Goal: Task Accomplishment & Management: Use online tool/utility

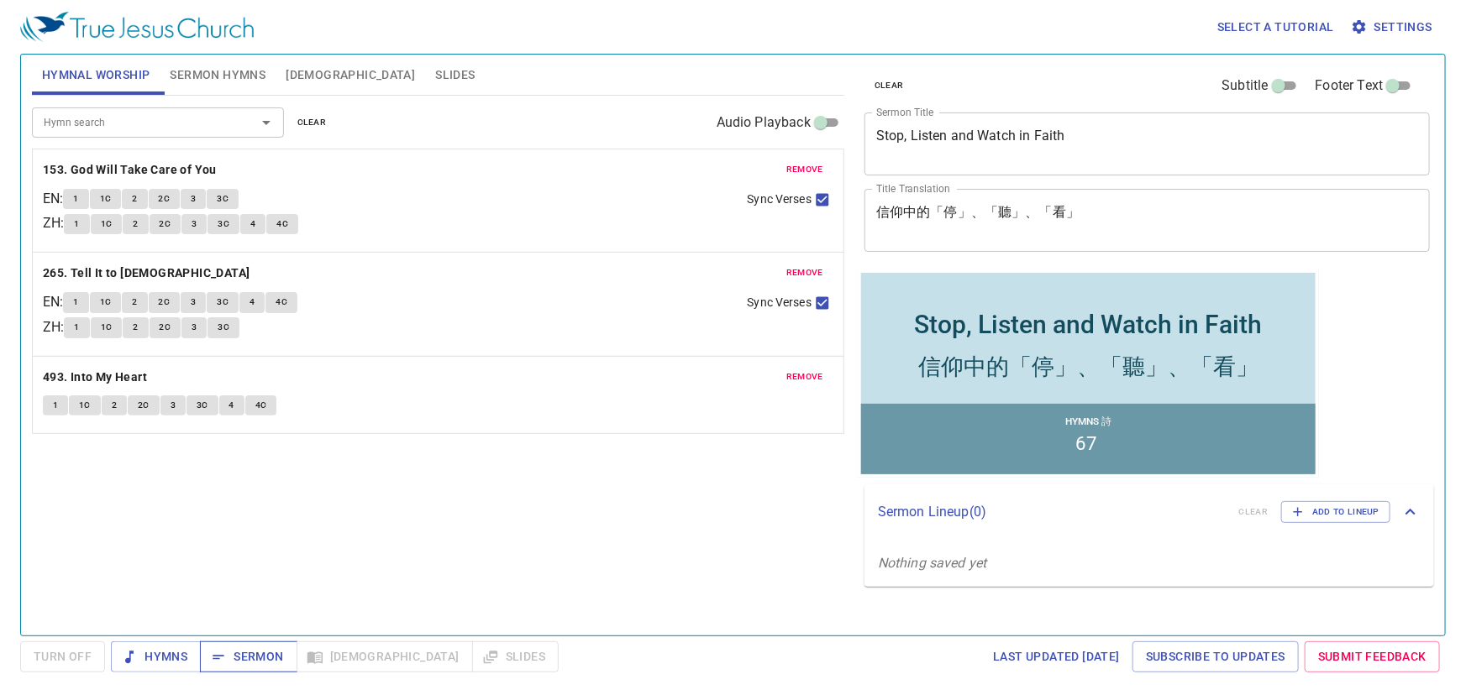
click at [247, 656] on span "Sermon" at bounding box center [248, 657] width 70 height 21
click at [302, 122] on span "clear" at bounding box center [311, 122] width 29 height 15
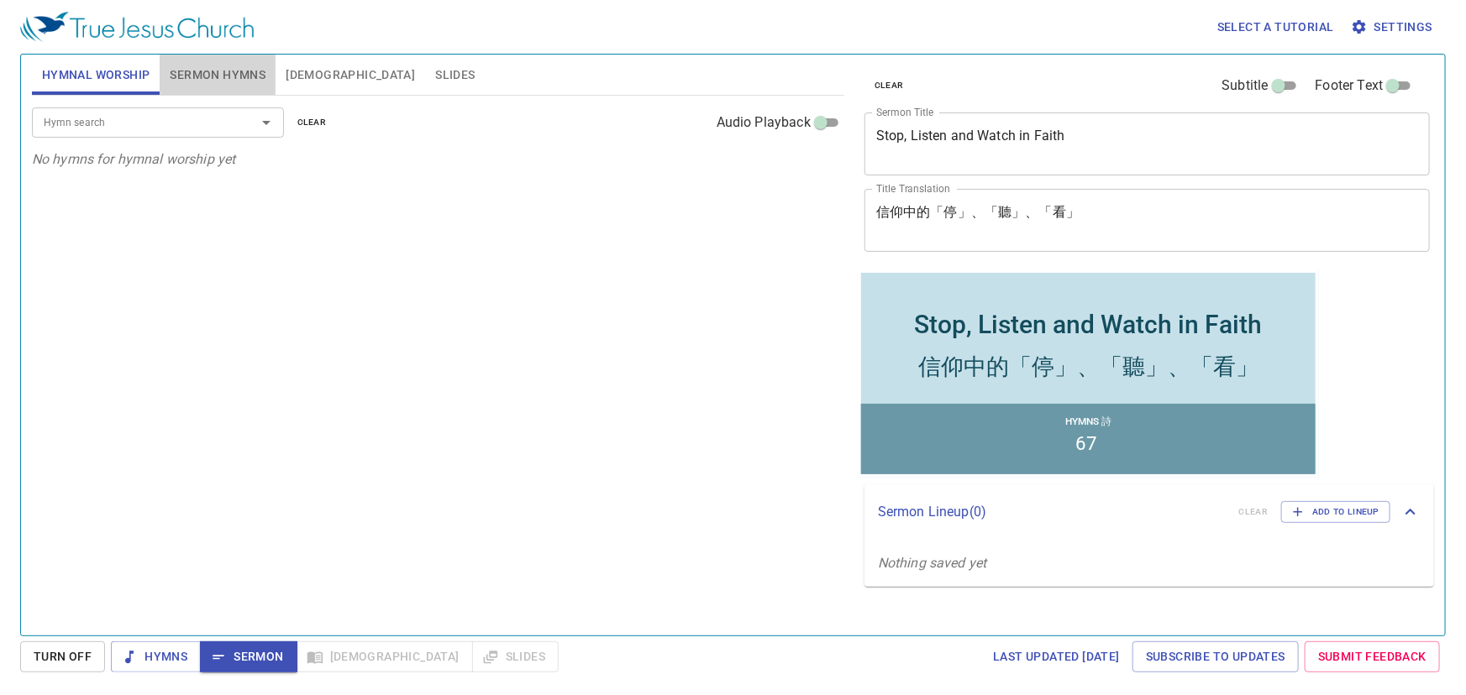
click at [218, 71] on span "Sermon Hymns" at bounding box center [218, 75] width 96 height 21
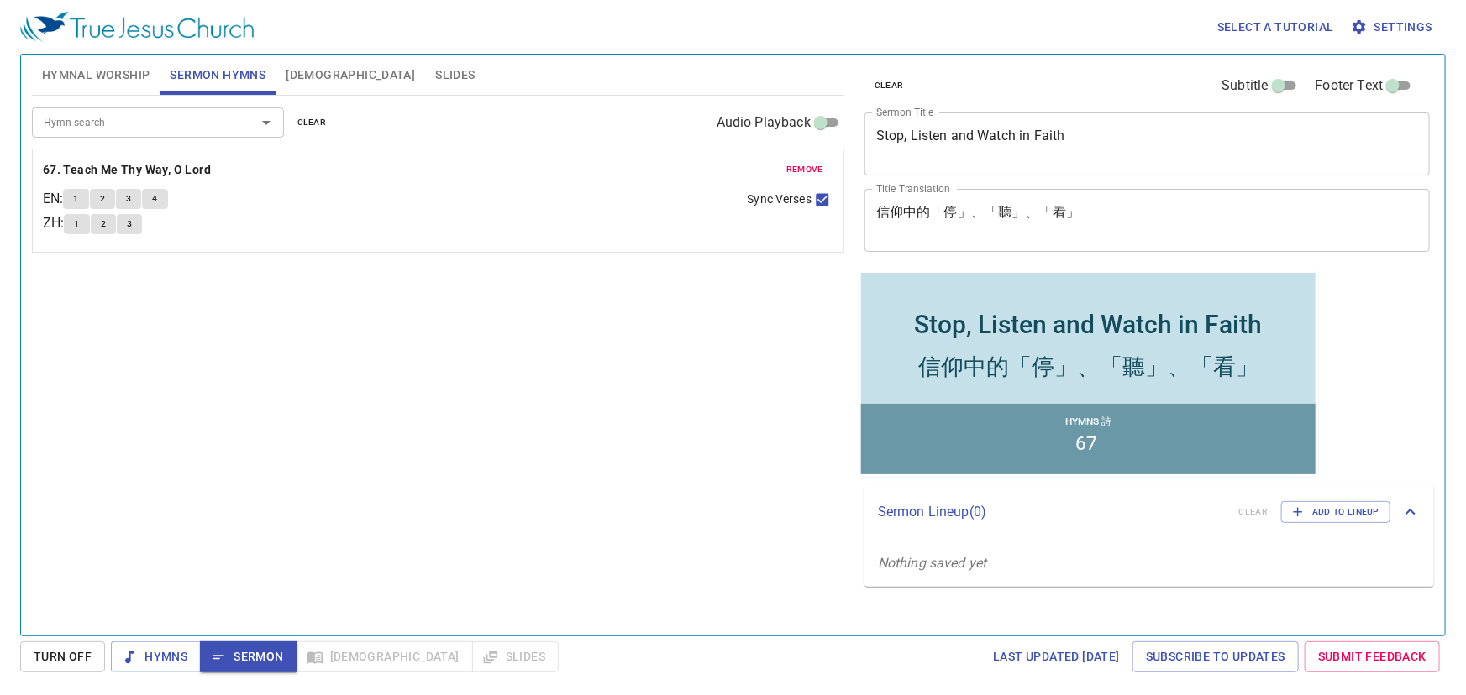
click at [311, 73] on span "Bible" at bounding box center [350, 75] width 129 height 21
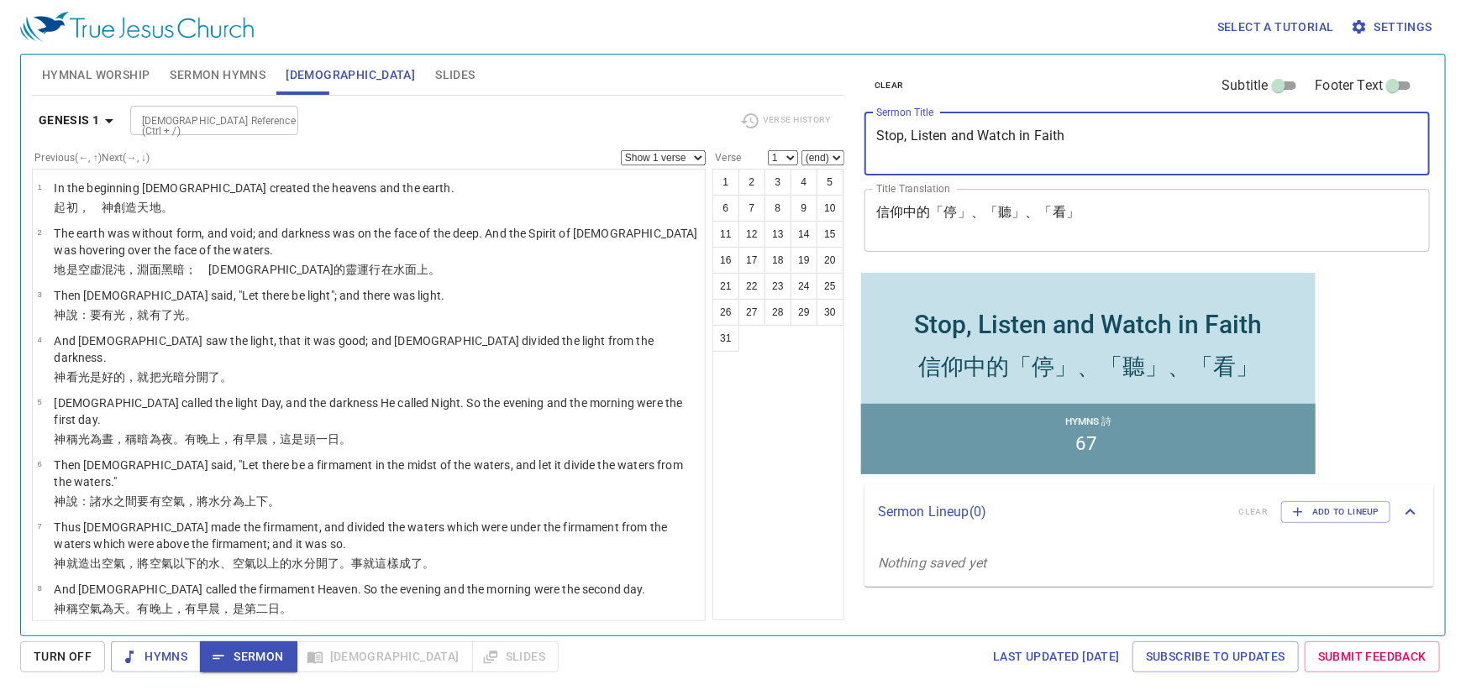
drag, startPoint x: 1094, startPoint y: 138, endPoint x: 790, endPoint y: 133, distance: 304.1
click at [790, 134] on div "Hymnal Worship Sermon Hymns Bible Slides Hymn search Hymn search clear Audio Pl…" at bounding box center [732, 338] width 1415 height 581
paste textarea "Faith Crosses Barriers 信心跨越障礙"
drag, startPoint x: 1012, startPoint y: 134, endPoint x: 812, endPoint y: 140, distance: 200.0
click at [812, 140] on div "Hymnal Worship Sermon Hymns Bible Slides Hymn search Hymn search clear Audio Pl…" at bounding box center [732, 338] width 1415 height 581
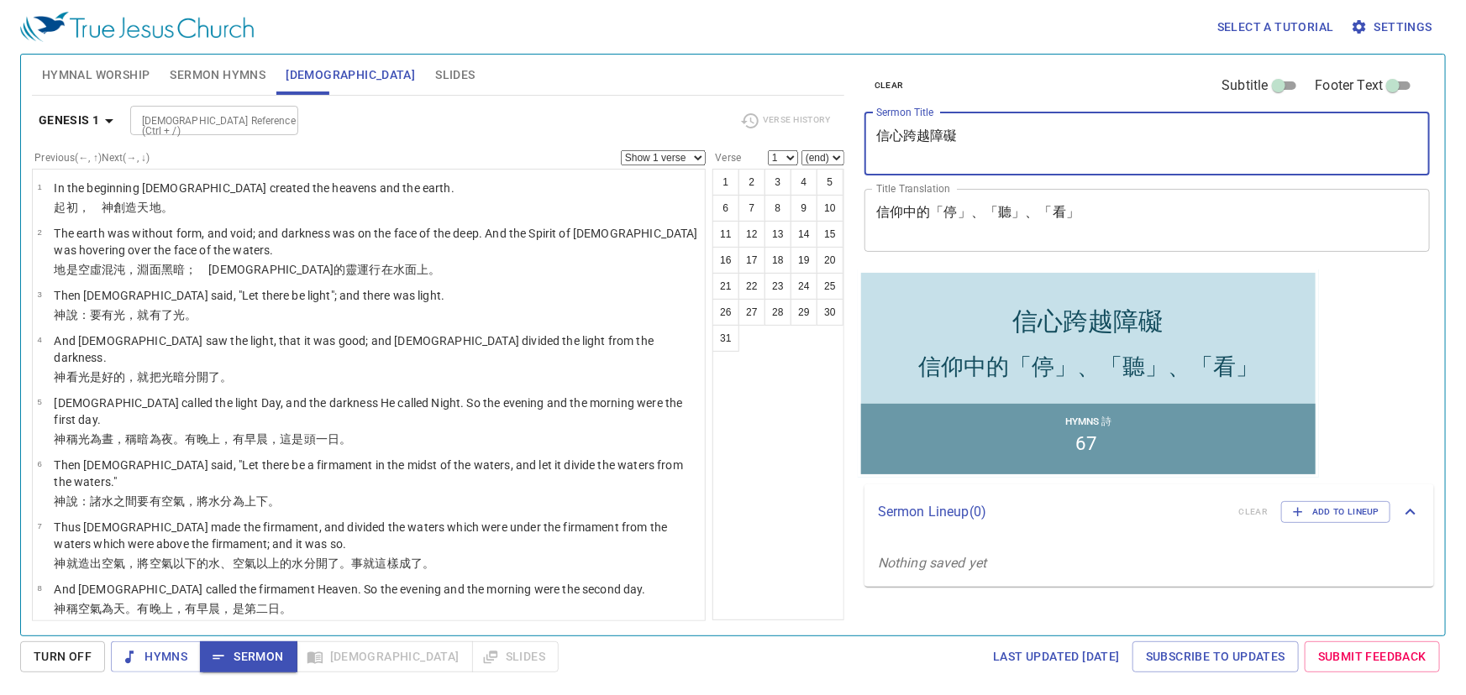
type textarea "信心跨越障礙"
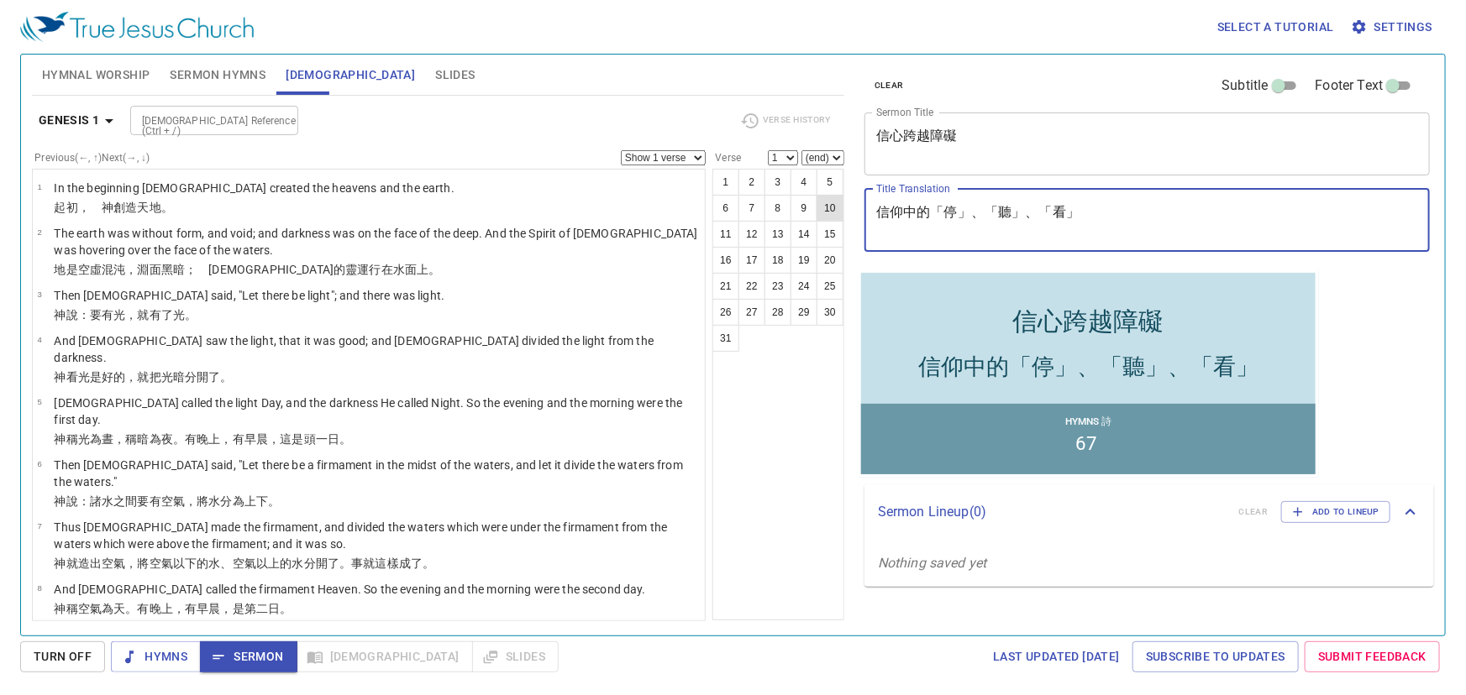
drag, startPoint x: 1052, startPoint y: 212, endPoint x: 826, endPoint y: 208, distance: 226.0
click at [826, 208] on div "Hymnal Worship Sermon Hymns Bible Slides Hymn search Hymn search clear Audio Pl…" at bounding box center [732, 338] width 1415 height 581
paste textarea "Faith Crosses Barriers"
type textarea "Faith Crosses Barriers"
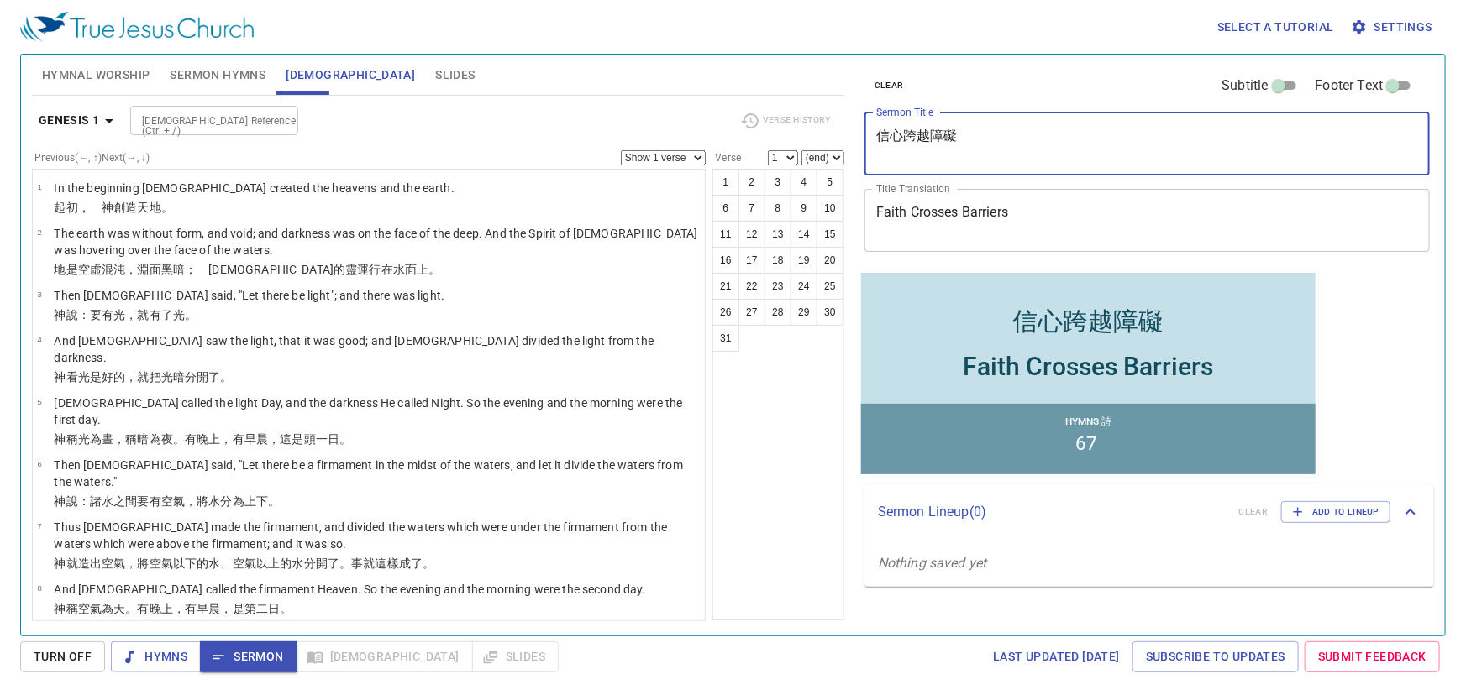
click at [879, 138] on textarea "信心跨越障礙" at bounding box center [1147, 144] width 542 height 32
paste textarea "Faith Crosses Barriers"
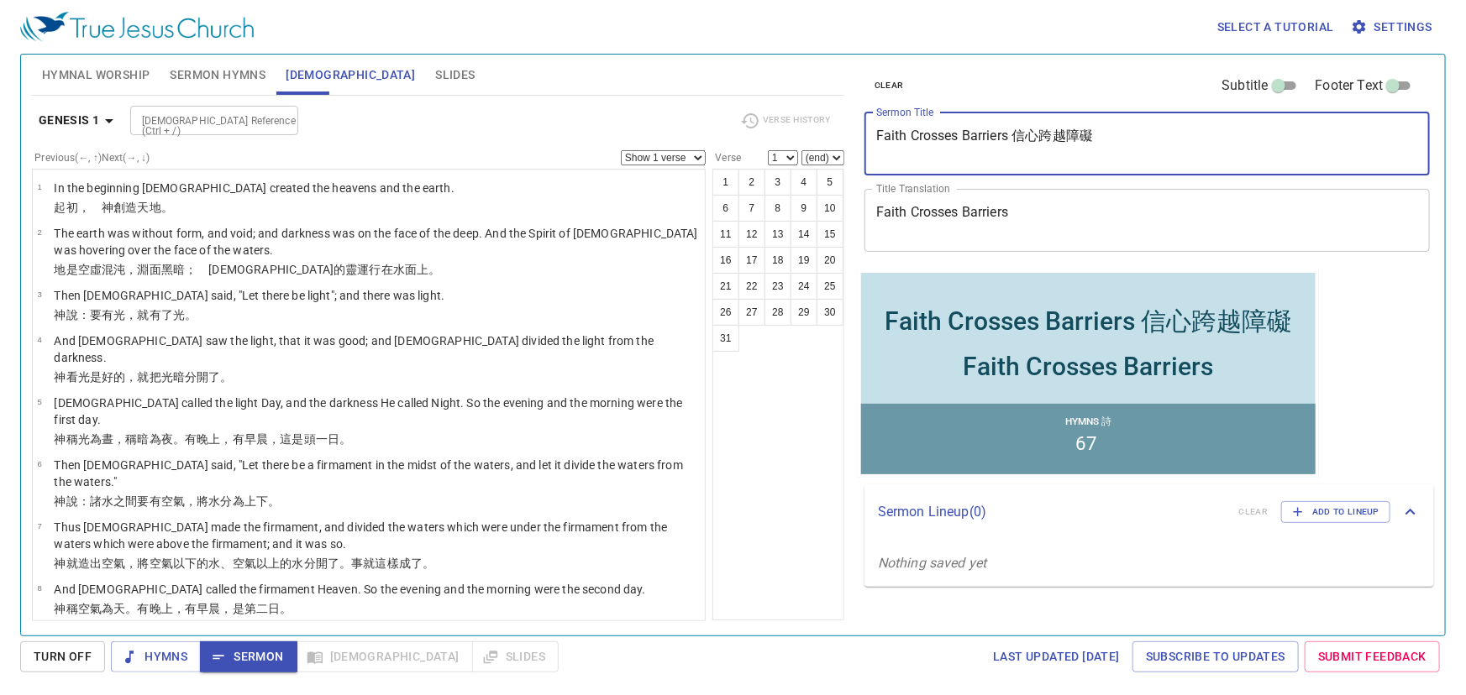
click at [1103, 132] on textarea "Faith Crosses Barriers 信心跨越障礙" at bounding box center [1147, 144] width 542 height 32
type textarea "Faith Crosses Barriers"
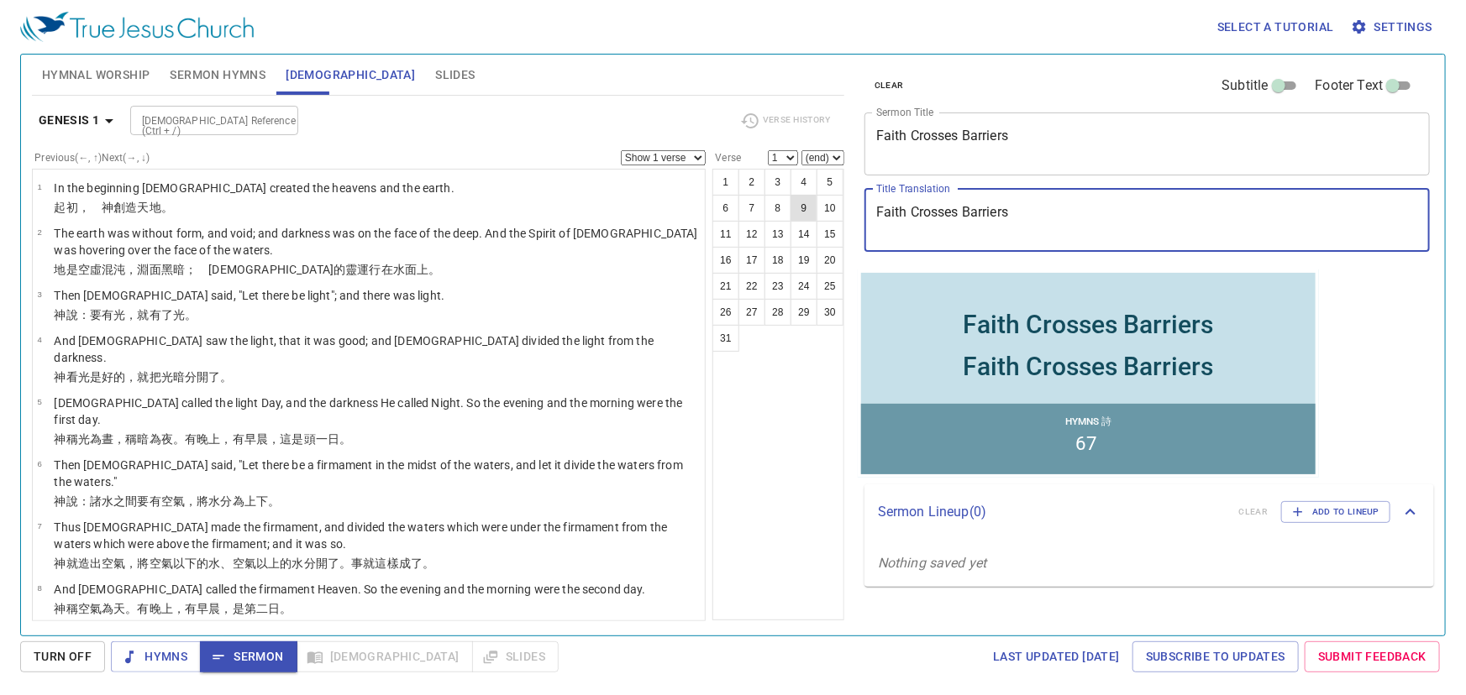
drag, startPoint x: 1025, startPoint y: 211, endPoint x: 792, endPoint y: 198, distance: 233.0
click at [798, 201] on div "Hymnal Worship Sermon Hymns Bible Slides Hymn search Hymn search clear Audio Pl…" at bounding box center [732, 338] width 1415 height 581
paste textarea "信心跨越障礙"
type textarea "信心跨越障礙"
click at [213, 76] on span "Sermon Hymns" at bounding box center [218, 75] width 96 height 21
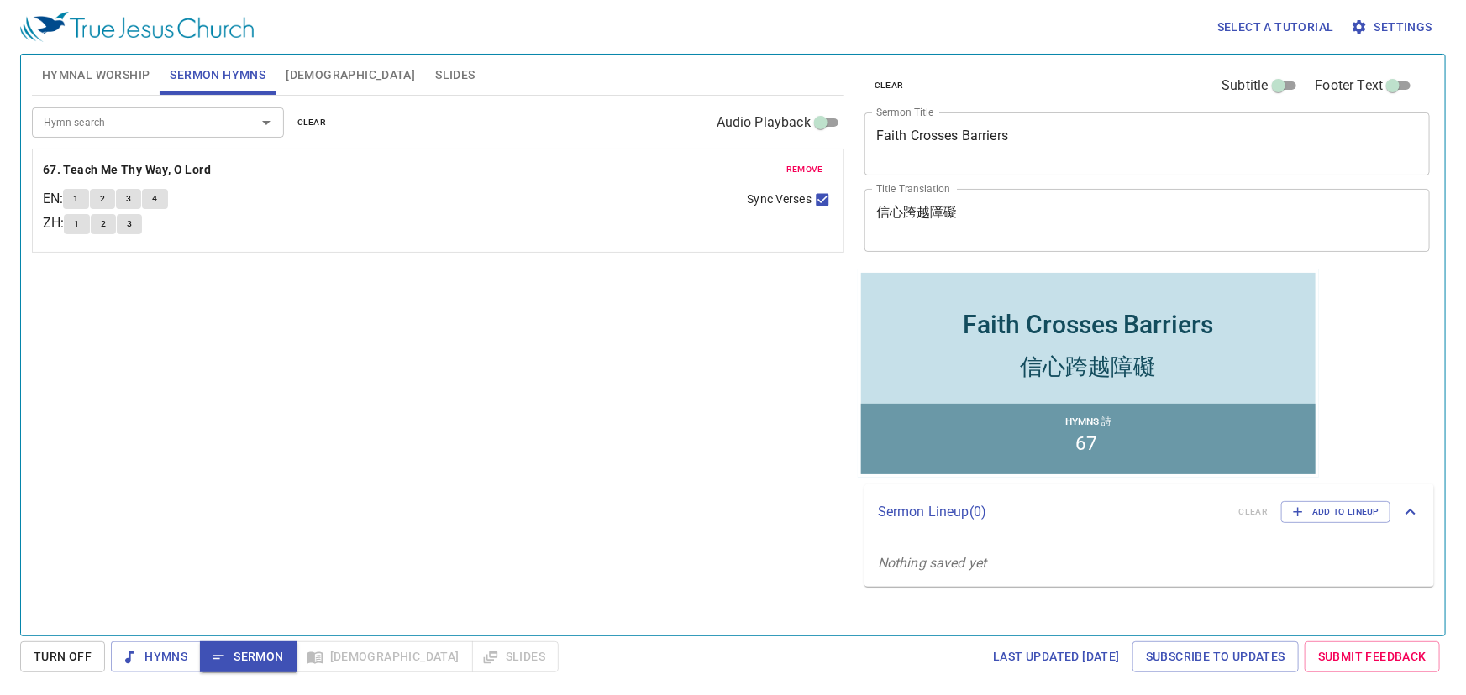
click at [297, 121] on span "clear" at bounding box center [311, 122] width 29 height 15
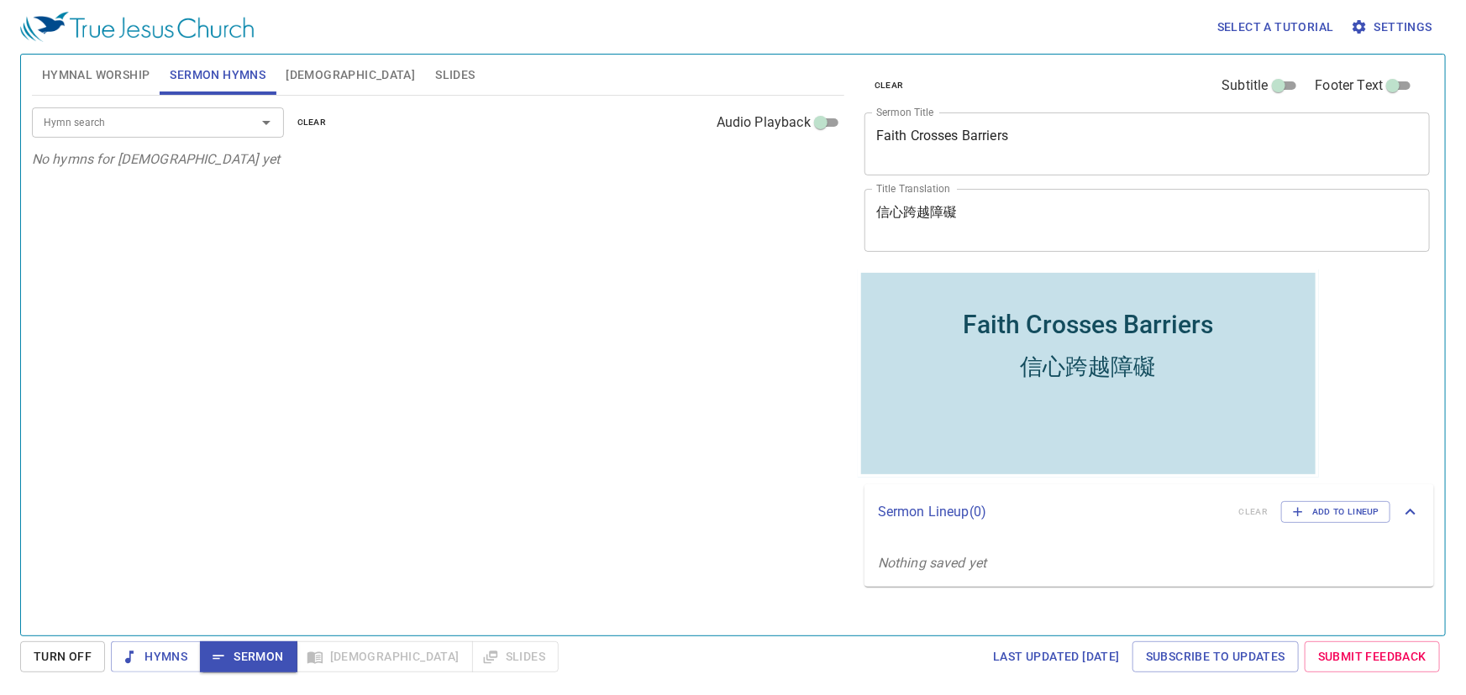
click at [217, 122] on input "Hymn search" at bounding box center [133, 122] width 192 height 19
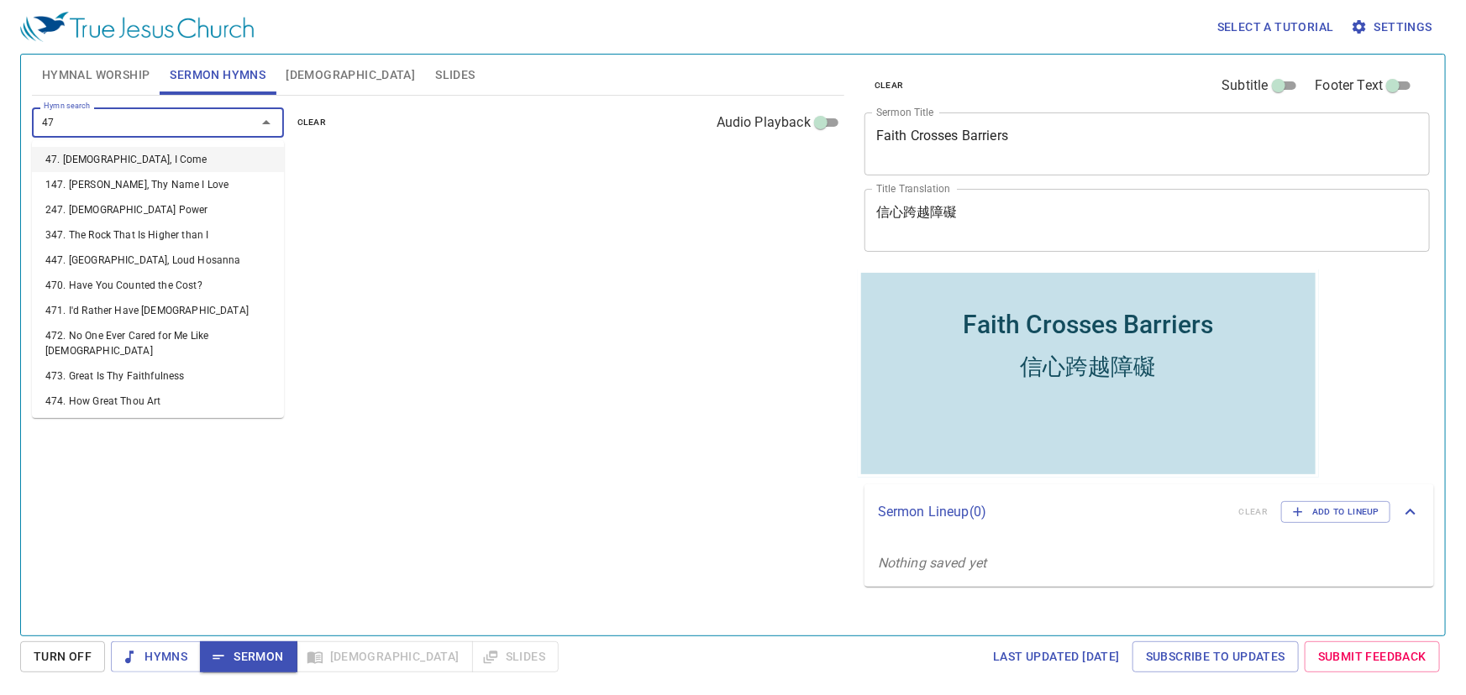
type input "473"
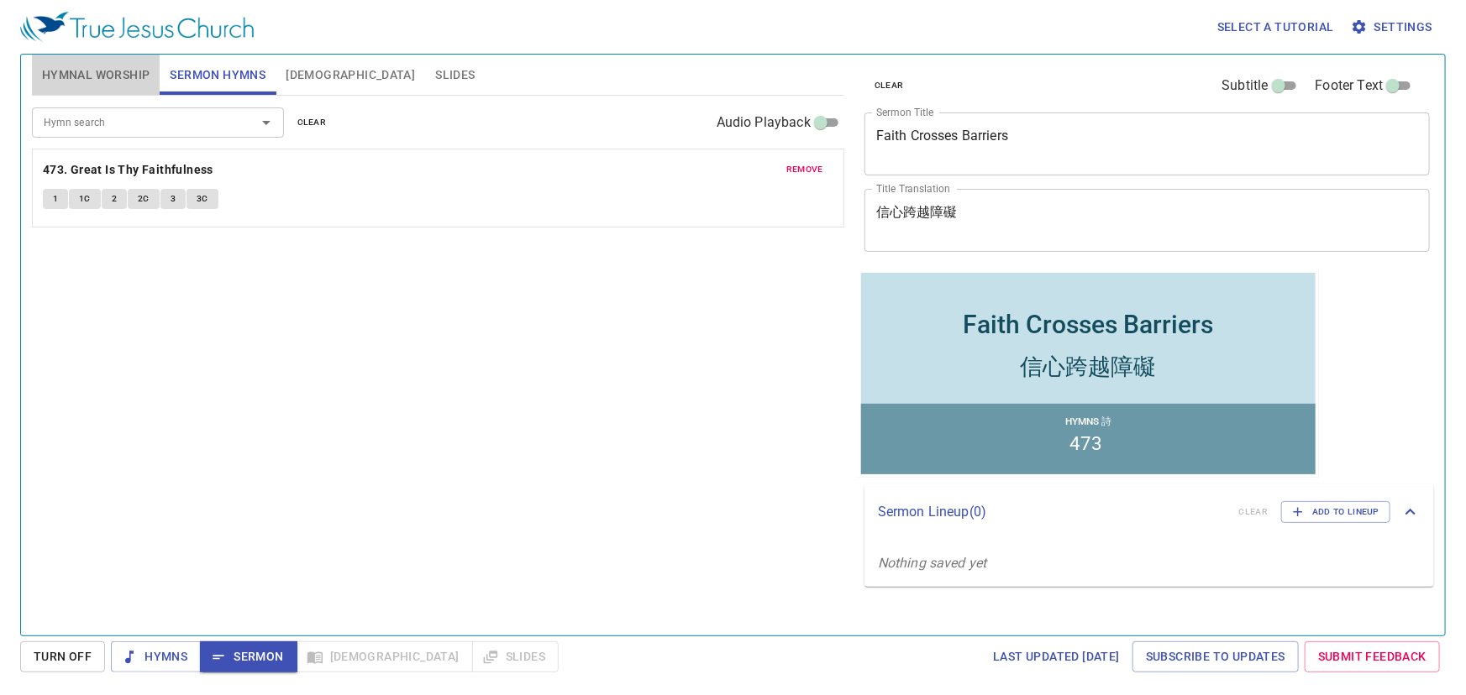
click at [108, 68] on span "Hymnal Worship" at bounding box center [96, 75] width 108 height 21
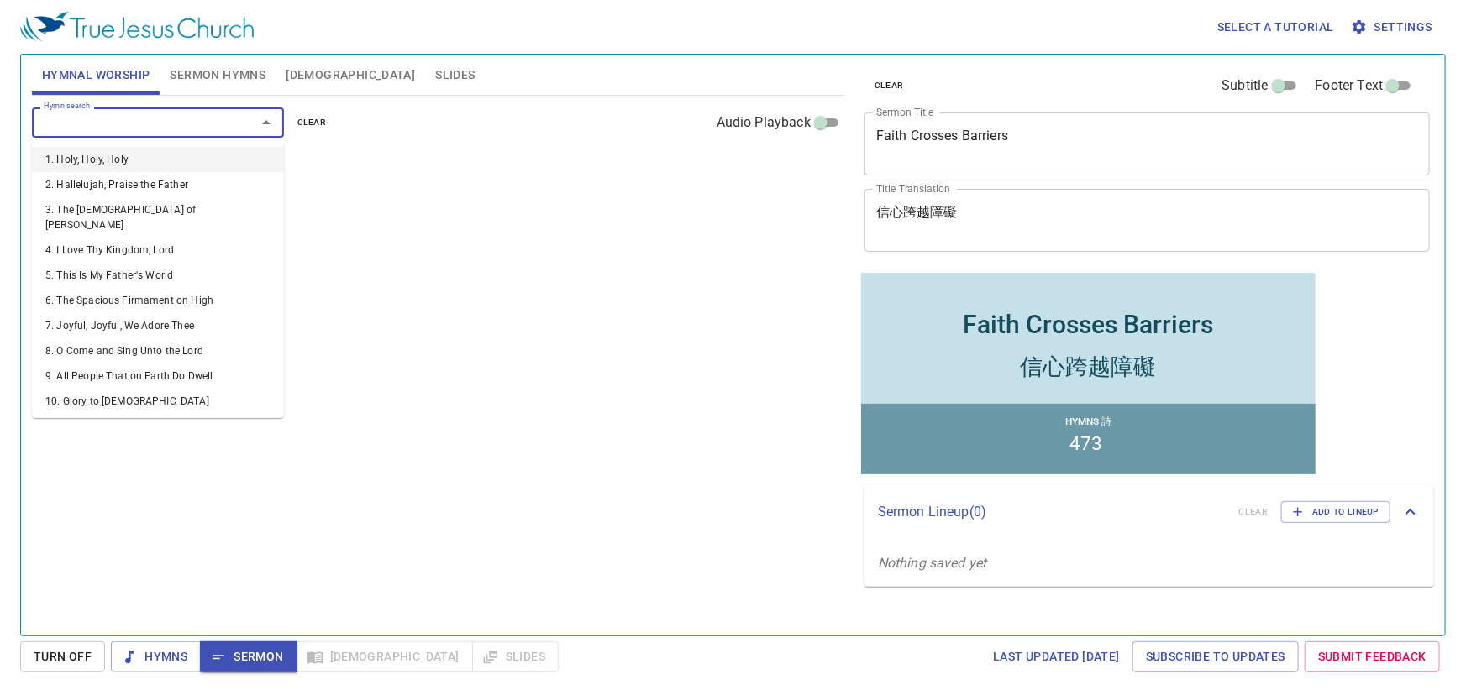
click at [128, 123] on input "Hymn search" at bounding box center [133, 122] width 192 height 19
type input "5"
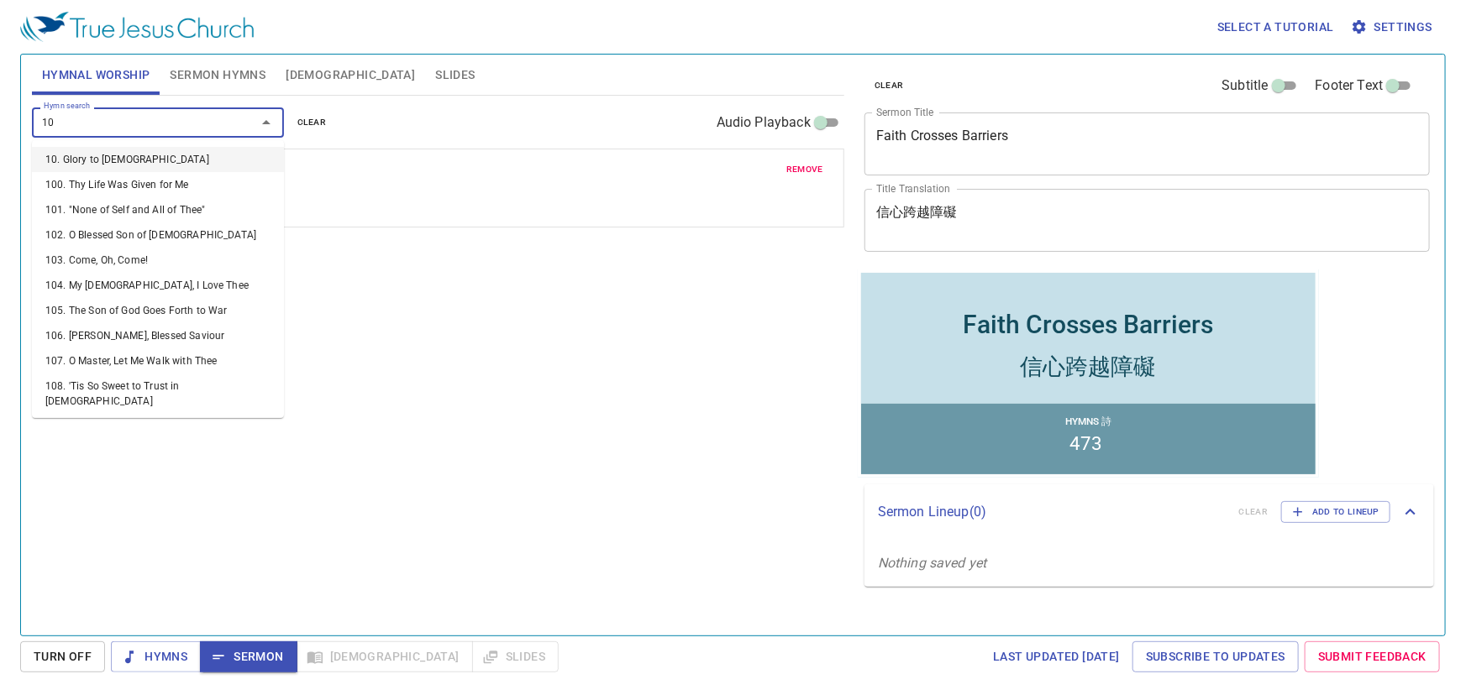
type input "104"
type input "108"
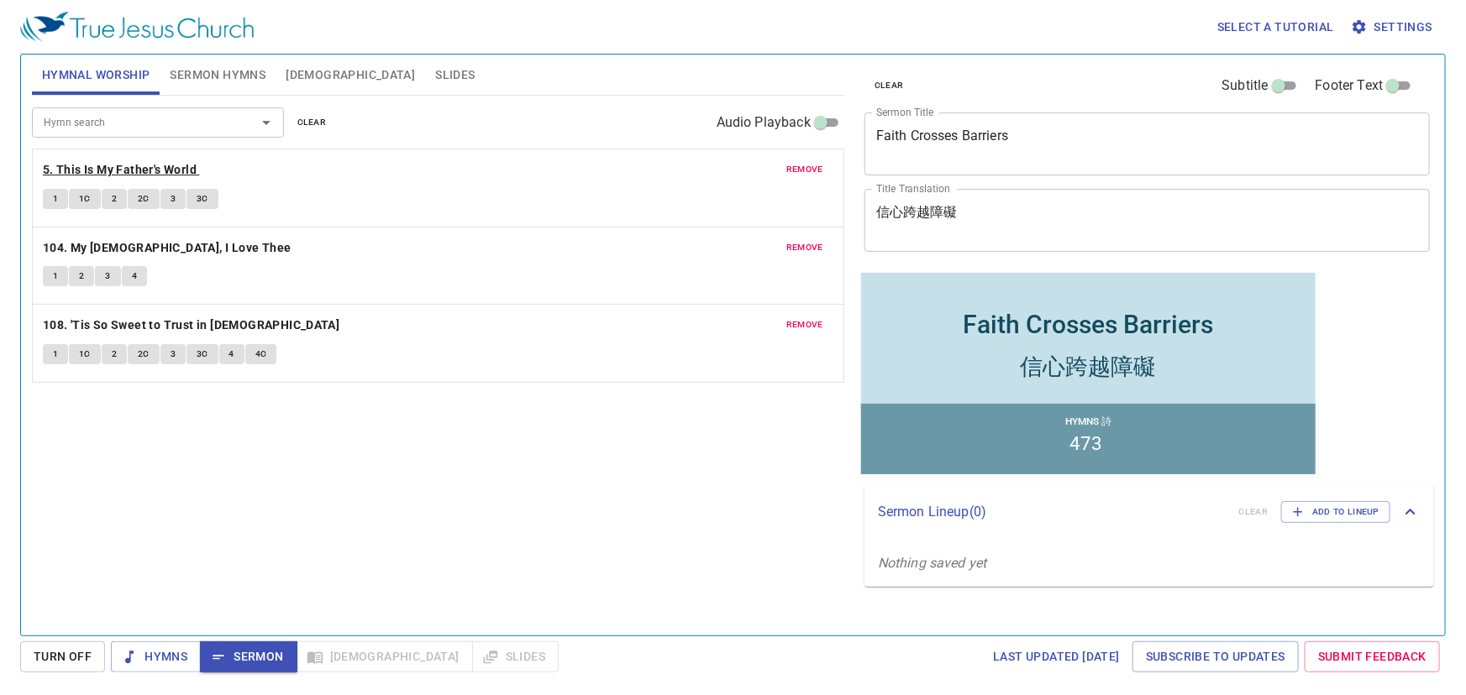
click at [111, 168] on b "5. This Is My Father's World" at bounding box center [120, 170] width 154 height 21
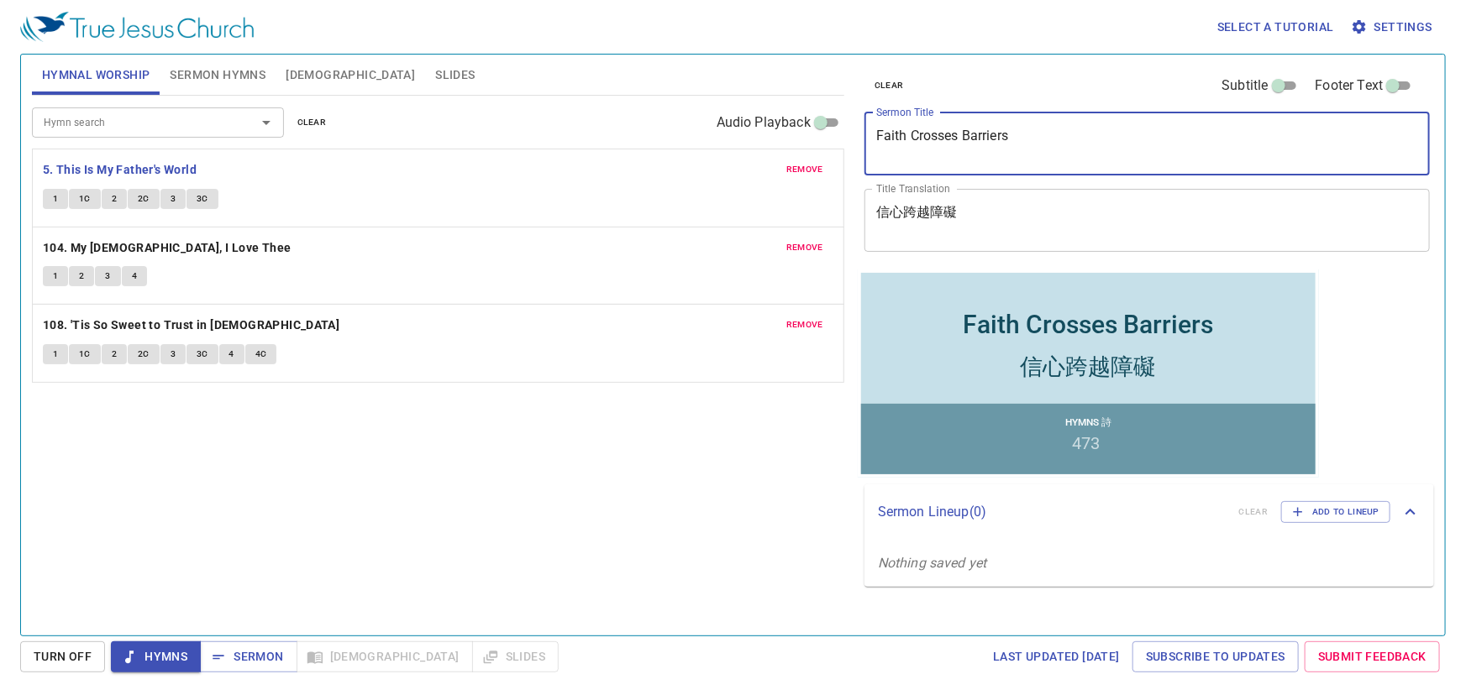
drag, startPoint x: 1016, startPoint y: 137, endPoint x: 818, endPoint y: 134, distance: 198.2
click at [818, 134] on div "Hymnal Worship Sermon Hymns Bible Slides Hymn search Hymn search clear Audio Pl…" at bounding box center [732, 338] width 1415 height 581
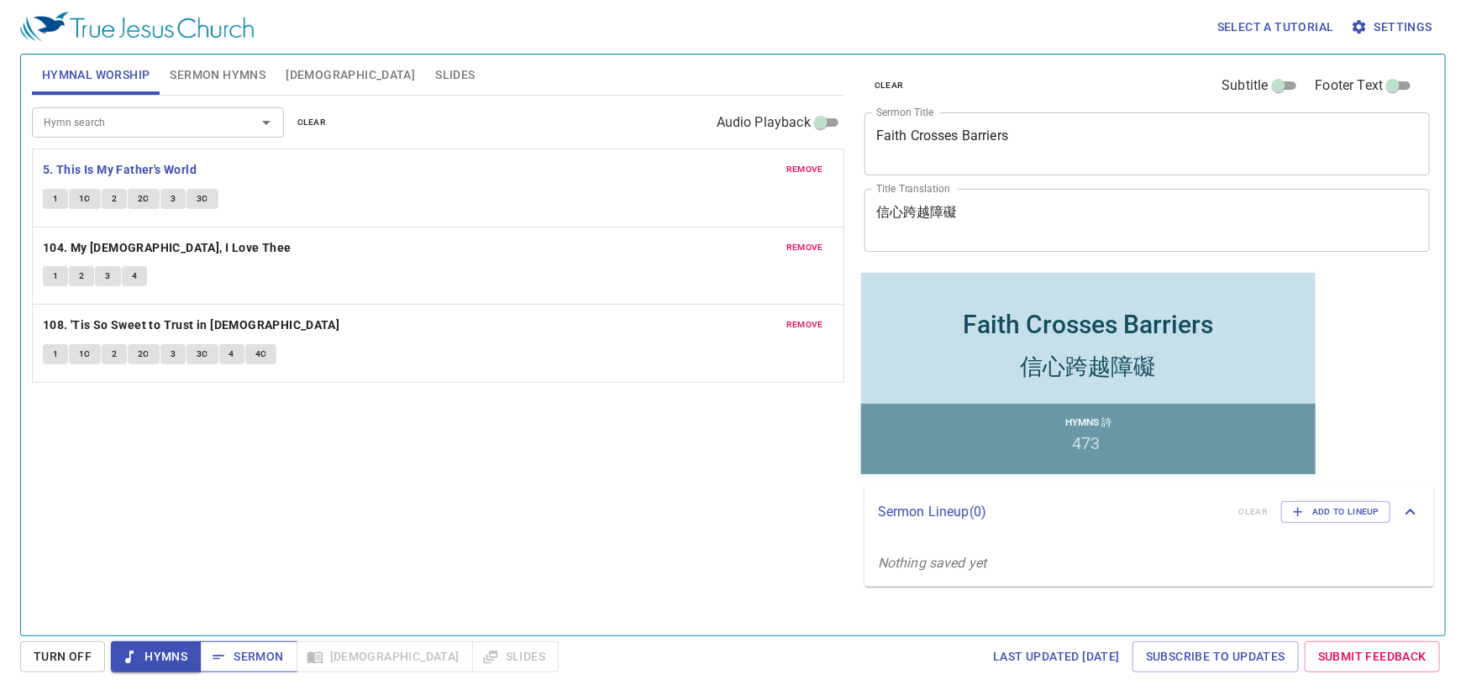
click at [240, 651] on span "Sermon" at bounding box center [248, 657] width 70 height 21
click at [181, 658] on span "Hymns" at bounding box center [155, 657] width 63 height 21
click at [175, 65] on span "Sermon Hymns" at bounding box center [218, 75] width 96 height 21
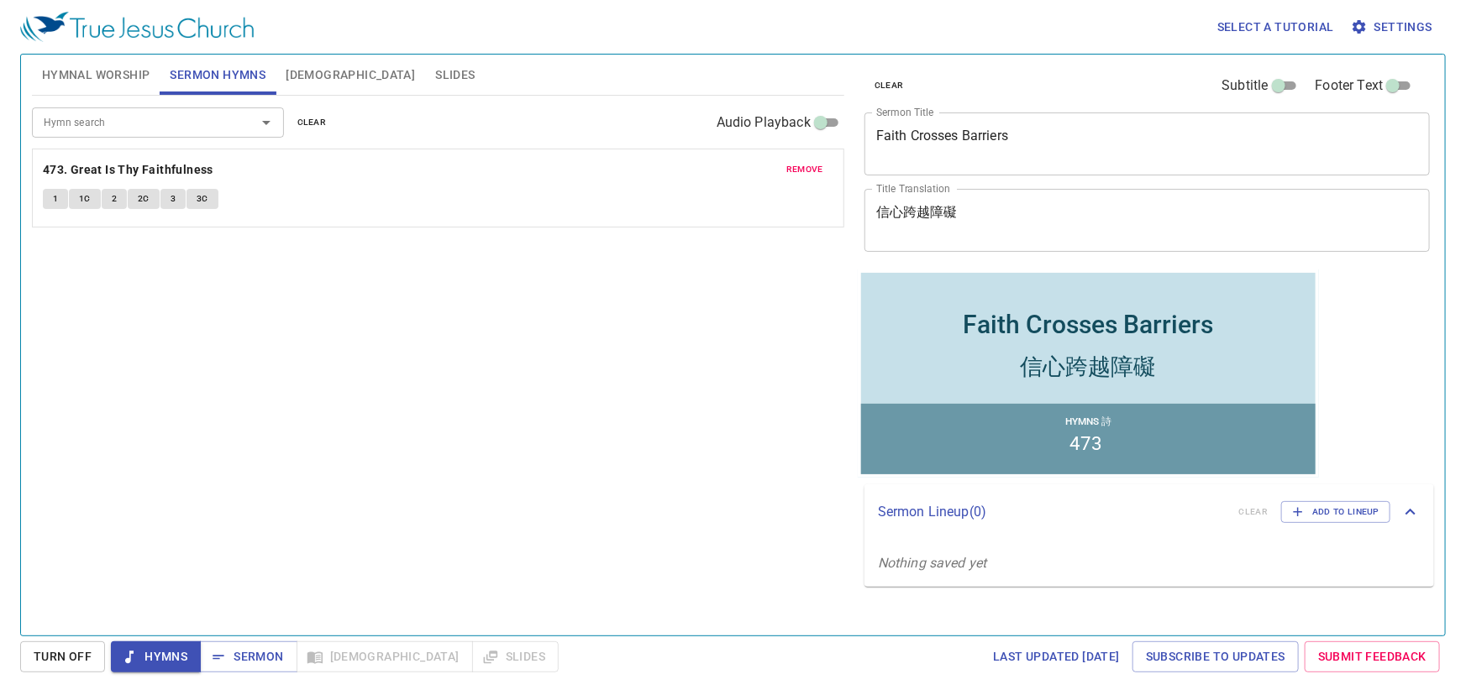
click at [109, 70] on span "Hymnal Worship" at bounding box center [96, 75] width 108 height 21
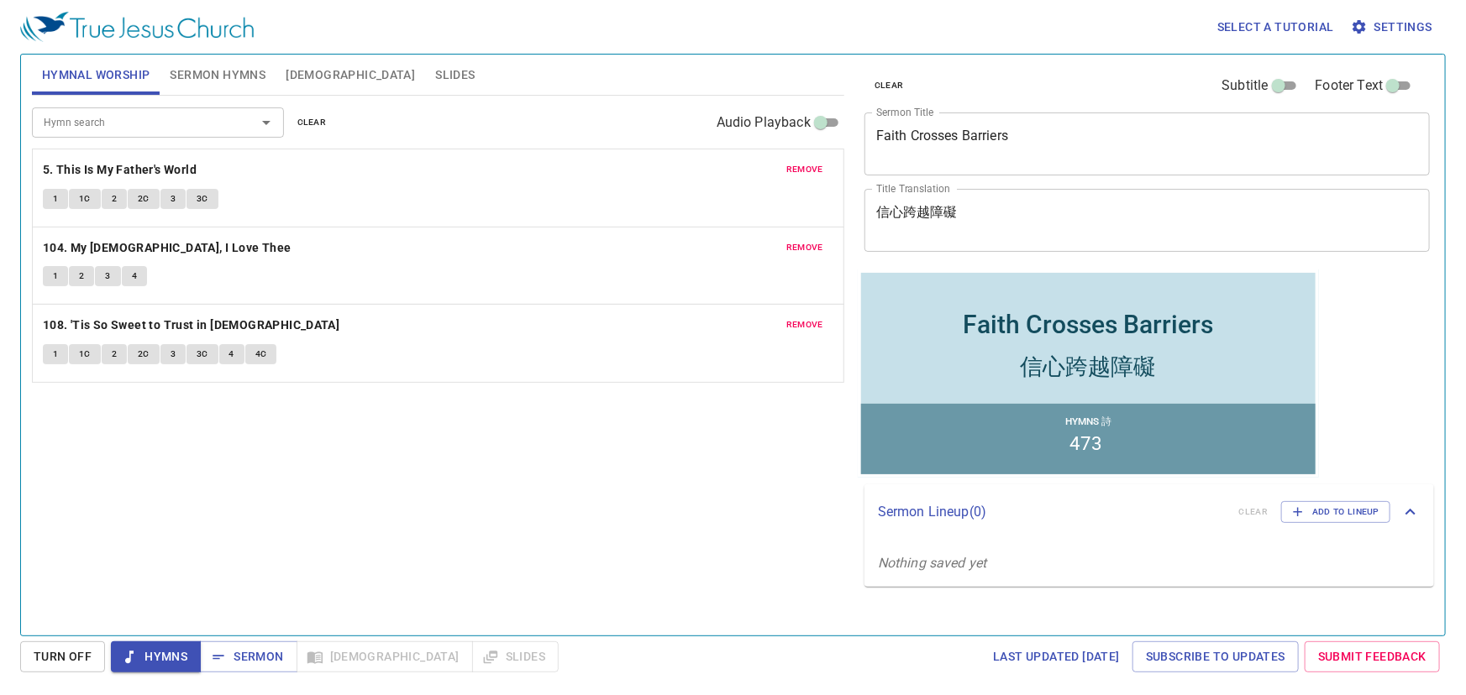
click at [61, 192] on button "1" at bounding box center [55, 199] width 25 height 20
click at [88, 201] on span "1C" at bounding box center [85, 199] width 12 height 15
click at [112, 198] on span "2" at bounding box center [114, 199] width 5 height 15
click at [138, 198] on span "2C" at bounding box center [144, 199] width 12 height 15
click at [171, 202] on span "3" at bounding box center [173, 199] width 5 height 15
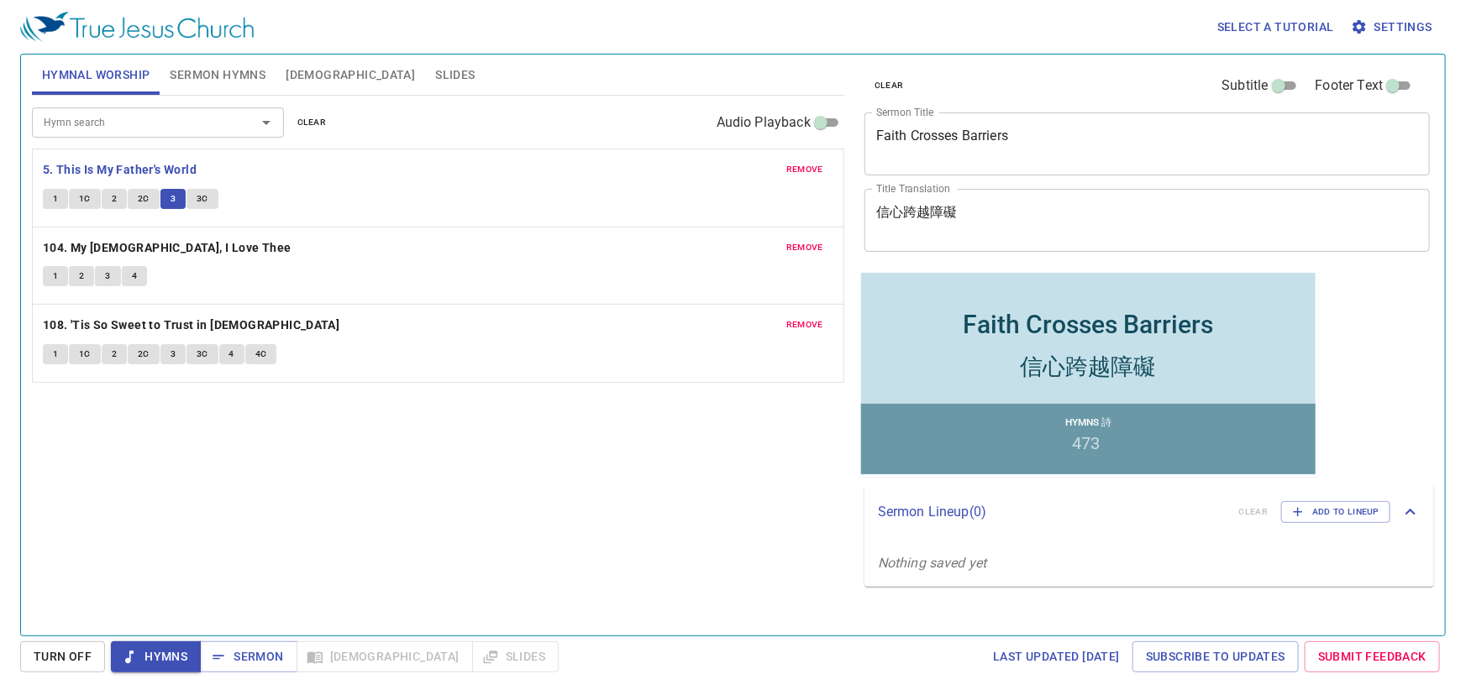
click at [199, 206] on button "3C" at bounding box center [202, 199] width 32 height 20
click at [104, 244] on b "104. My Jesus, I Love Thee" at bounding box center [167, 248] width 249 height 21
drag, startPoint x: 66, startPoint y: 267, endPoint x: 55, endPoint y: 270, distance: 11.2
click at [58, 269] on button "1" at bounding box center [55, 276] width 25 height 20
click at [55, 270] on span "1" at bounding box center [55, 276] width 5 height 15
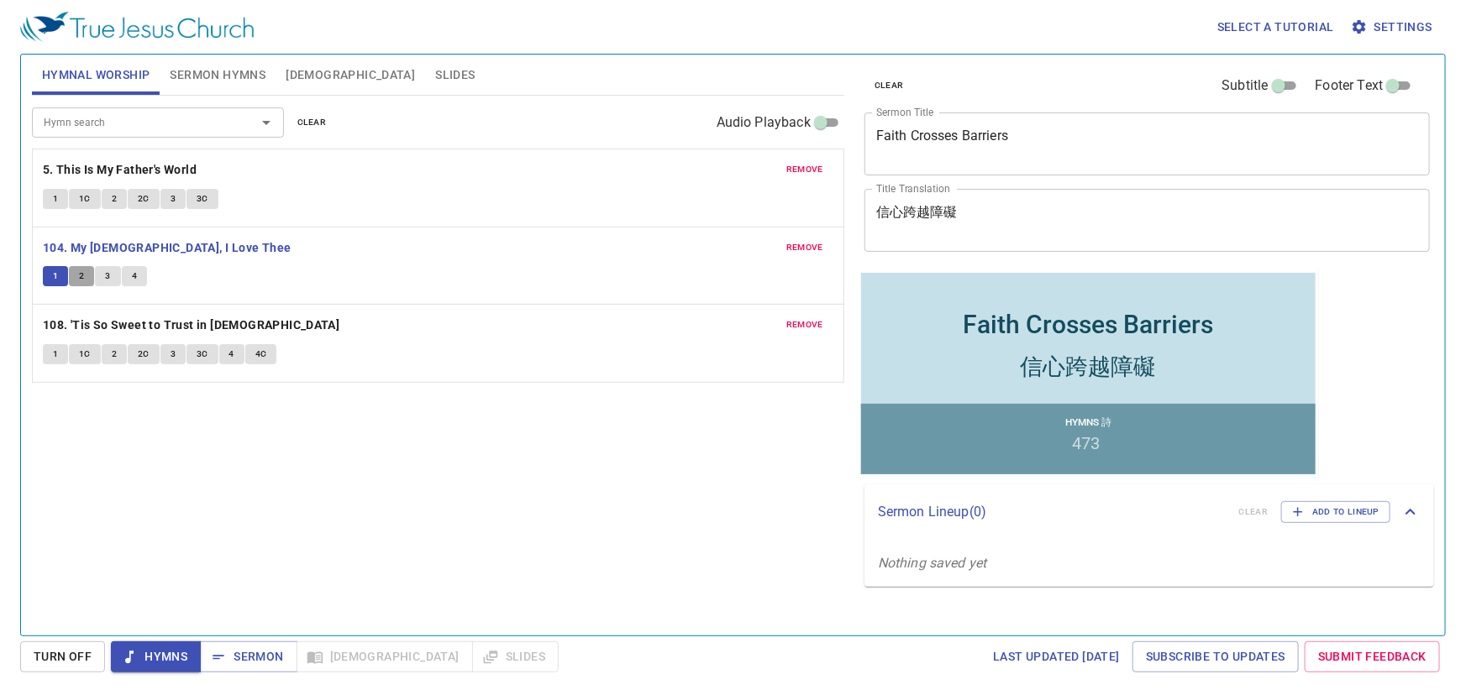
click at [80, 275] on span "2" at bounding box center [81, 276] width 5 height 15
click at [98, 274] on button "3" at bounding box center [107, 276] width 25 height 20
click at [132, 275] on span "4" at bounding box center [134, 276] width 5 height 15
click at [128, 323] on b "108. 'Tis So Sweet to Trust in Jesus" at bounding box center [191, 325] width 297 height 21
click at [56, 344] on button "1" at bounding box center [55, 354] width 25 height 20
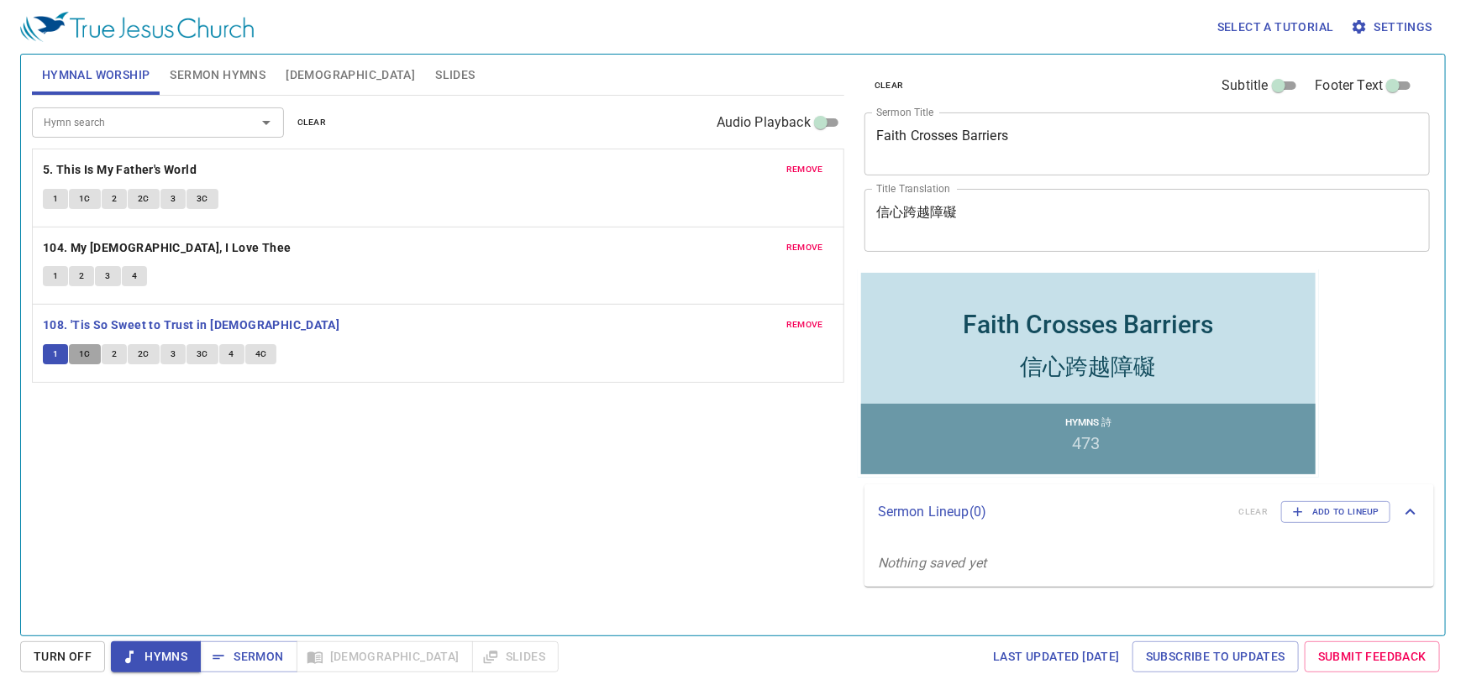
click at [84, 358] on span "1C" at bounding box center [85, 354] width 12 height 15
click at [119, 362] on button "2" at bounding box center [114, 354] width 25 height 20
click at [143, 352] on span "2C" at bounding box center [144, 354] width 12 height 15
click at [171, 350] on span "3" at bounding box center [173, 354] width 5 height 15
click at [201, 349] on span "3C" at bounding box center [203, 354] width 12 height 15
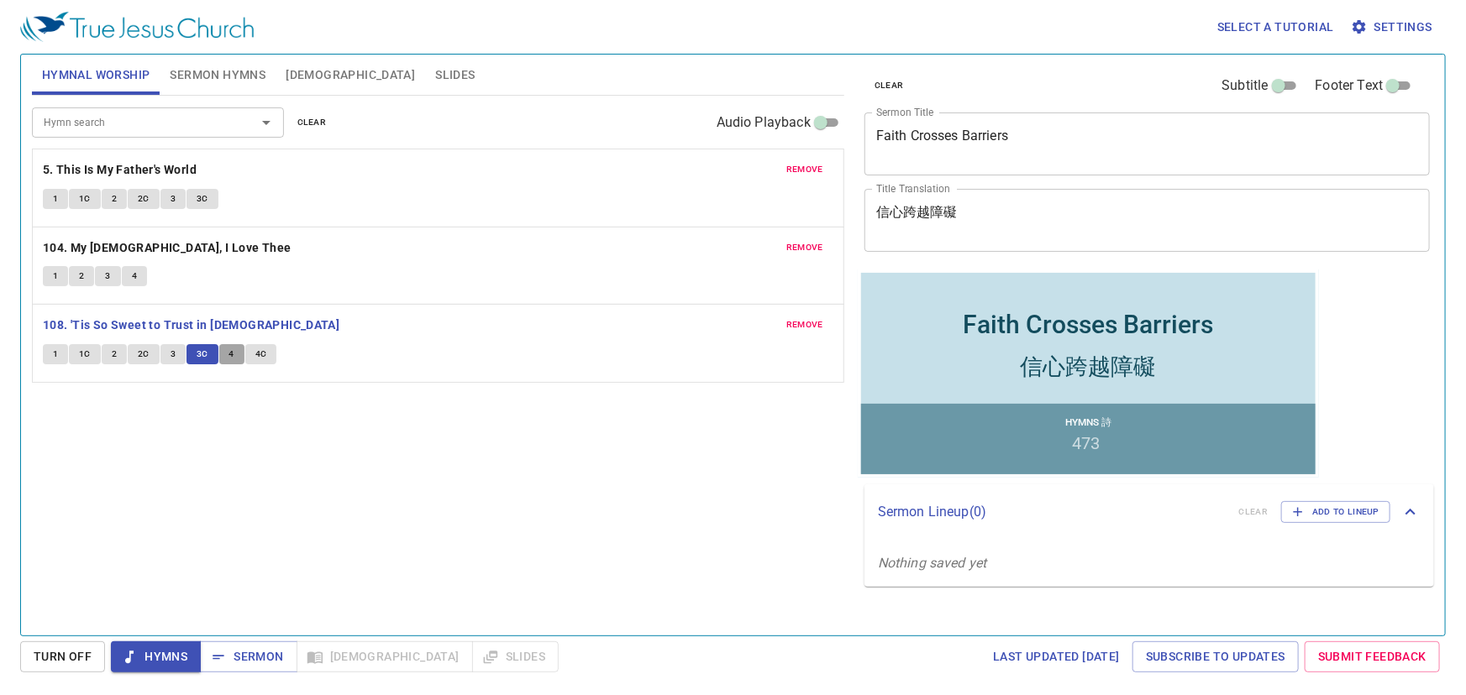
click at [223, 344] on button "4" at bounding box center [231, 354] width 25 height 20
click at [255, 354] on span "4C" at bounding box center [261, 354] width 12 height 15
click at [228, 659] on span "Sermon" at bounding box center [248, 657] width 70 height 21
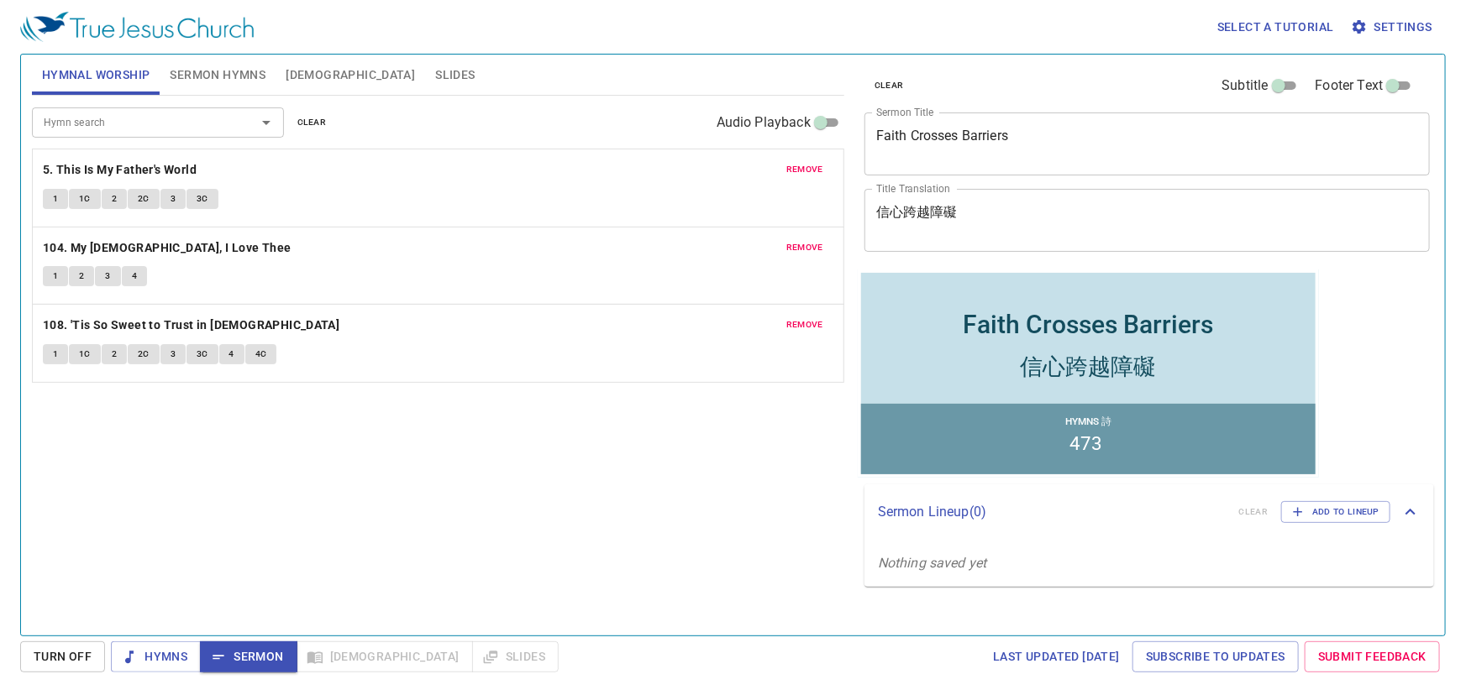
click at [193, 66] on span "Sermon Hymns" at bounding box center [218, 75] width 96 height 21
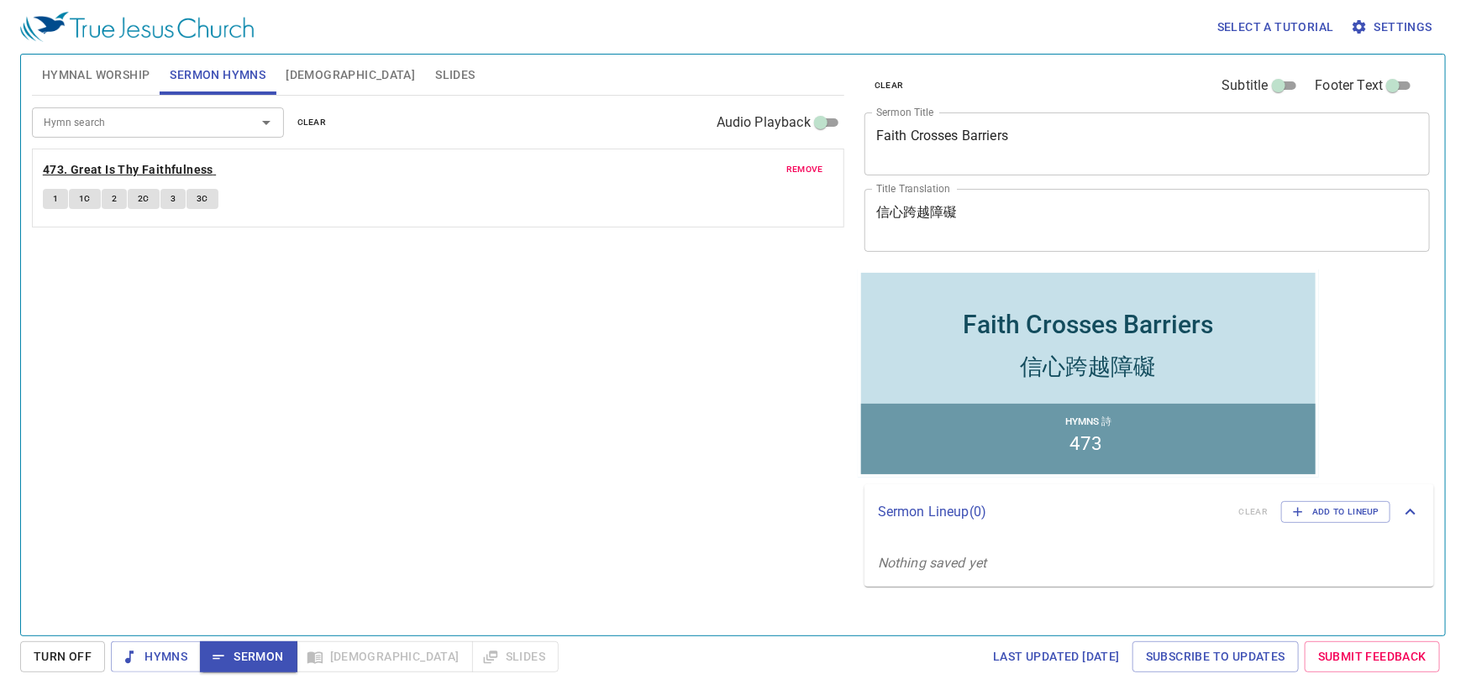
click at [96, 167] on b "473. Great Is Thy Faithfulness" at bounding box center [128, 170] width 171 height 21
click at [50, 192] on button "1" at bounding box center [55, 199] width 25 height 20
click at [85, 202] on span "1C" at bounding box center [85, 199] width 12 height 15
click at [112, 196] on span "2" at bounding box center [114, 199] width 5 height 15
click at [139, 198] on span "2C" at bounding box center [144, 199] width 12 height 15
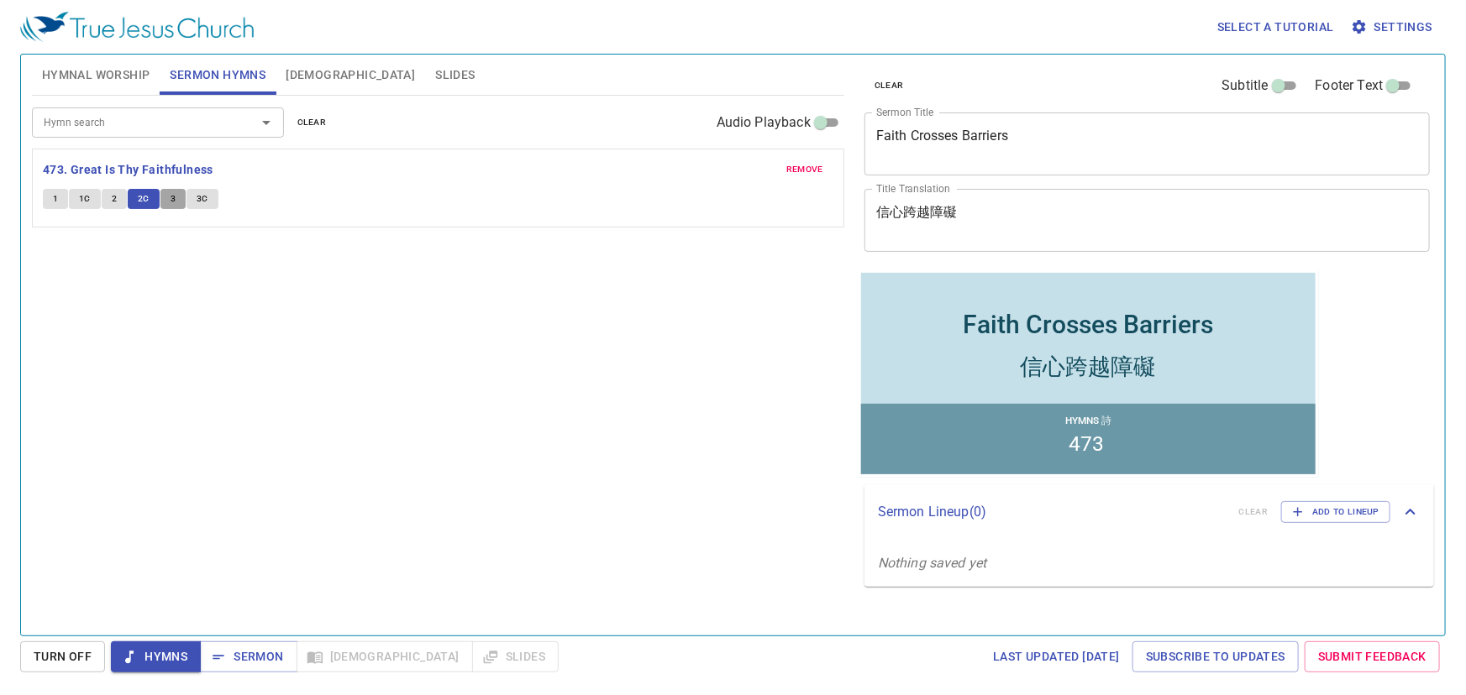
click at [175, 196] on button "3" at bounding box center [172, 199] width 25 height 20
click at [203, 203] on span "3C" at bounding box center [203, 199] width 12 height 15
click at [235, 652] on span "Sermon" at bounding box center [248, 657] width 70 height 21
click at [317, 76] on span "Bible" at bounding box center [350, 75] width 129 height 21
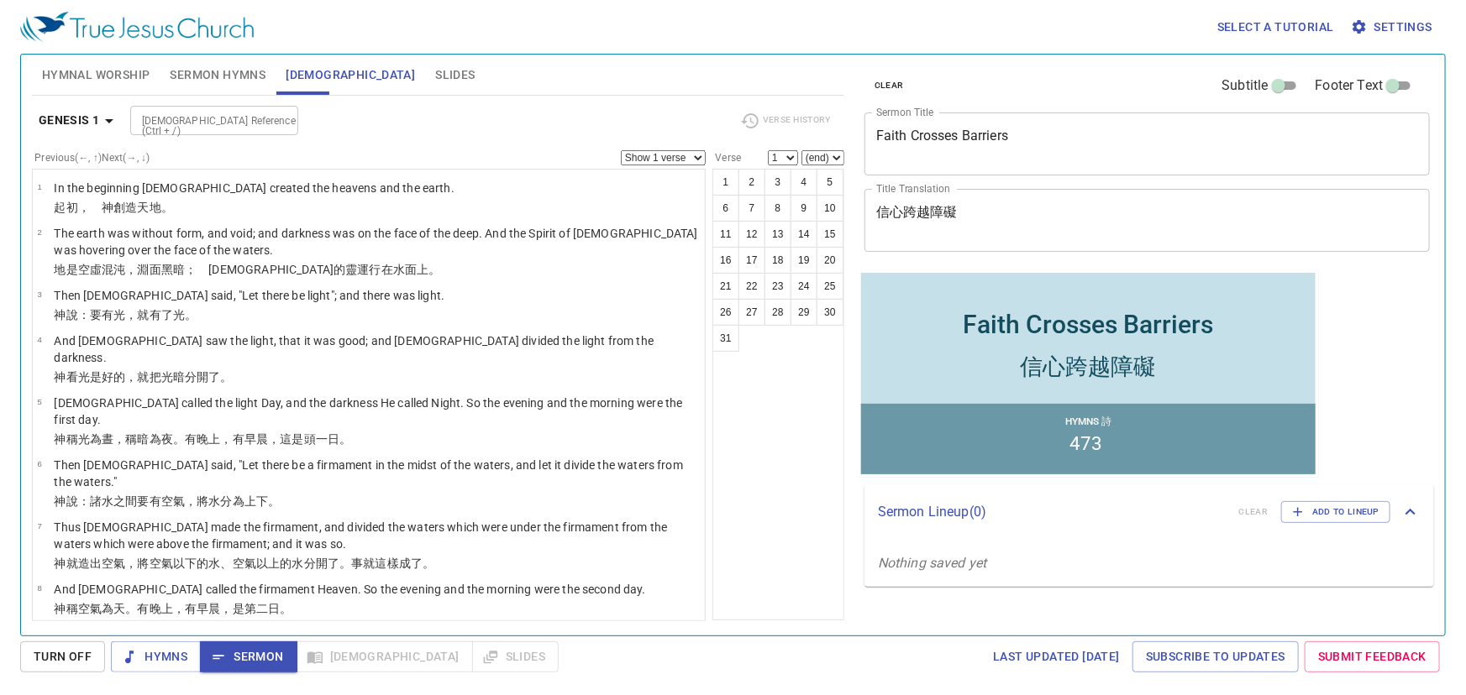
click at [167, 120] on input "Bible Reference (Ctrl + /)" at bounding box center [200, 120] width 130 height 19
type input "mt 15"
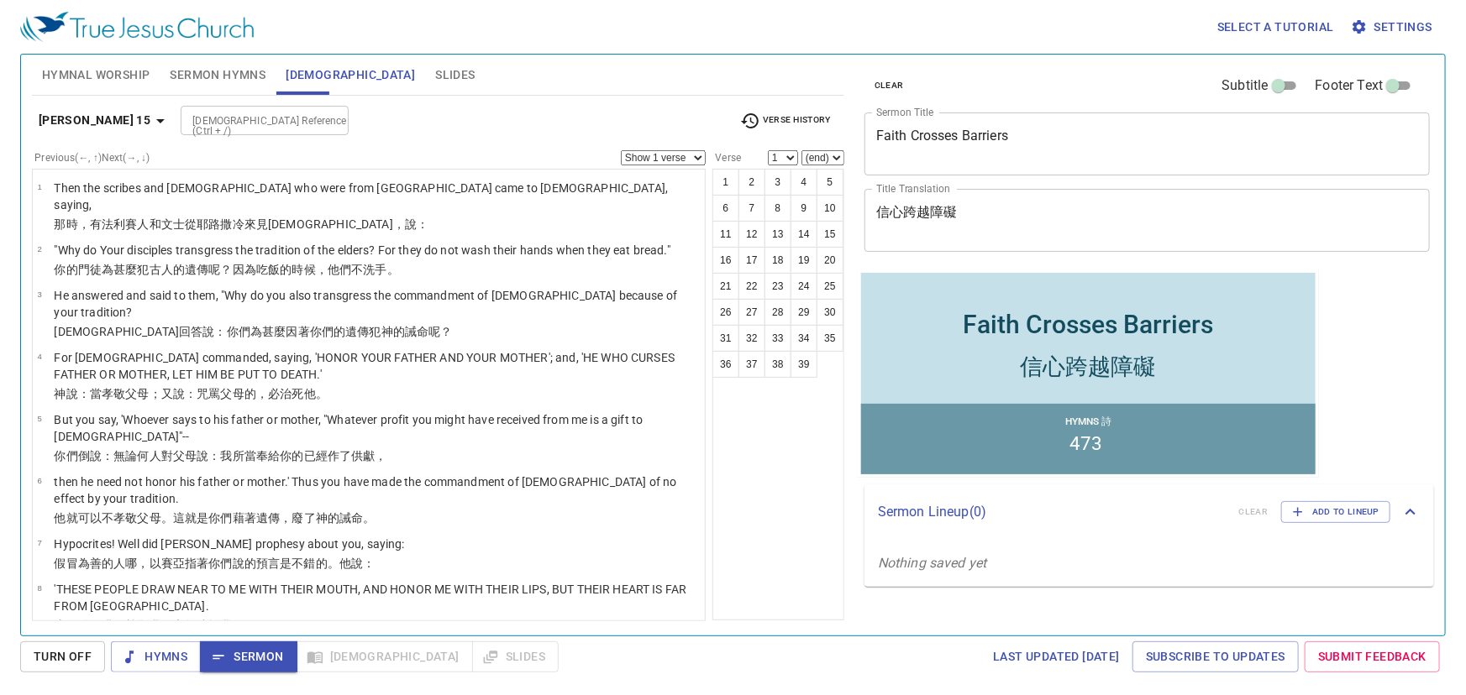
click at [779, 509] on div "1 2 3 4 5 6 7 8 9 10 11 12 13 14 15 16 17 18 19 20 21 22 23 24 25 26 27 28 29 3…" at bounding box center [778, 395] width 132 height 452
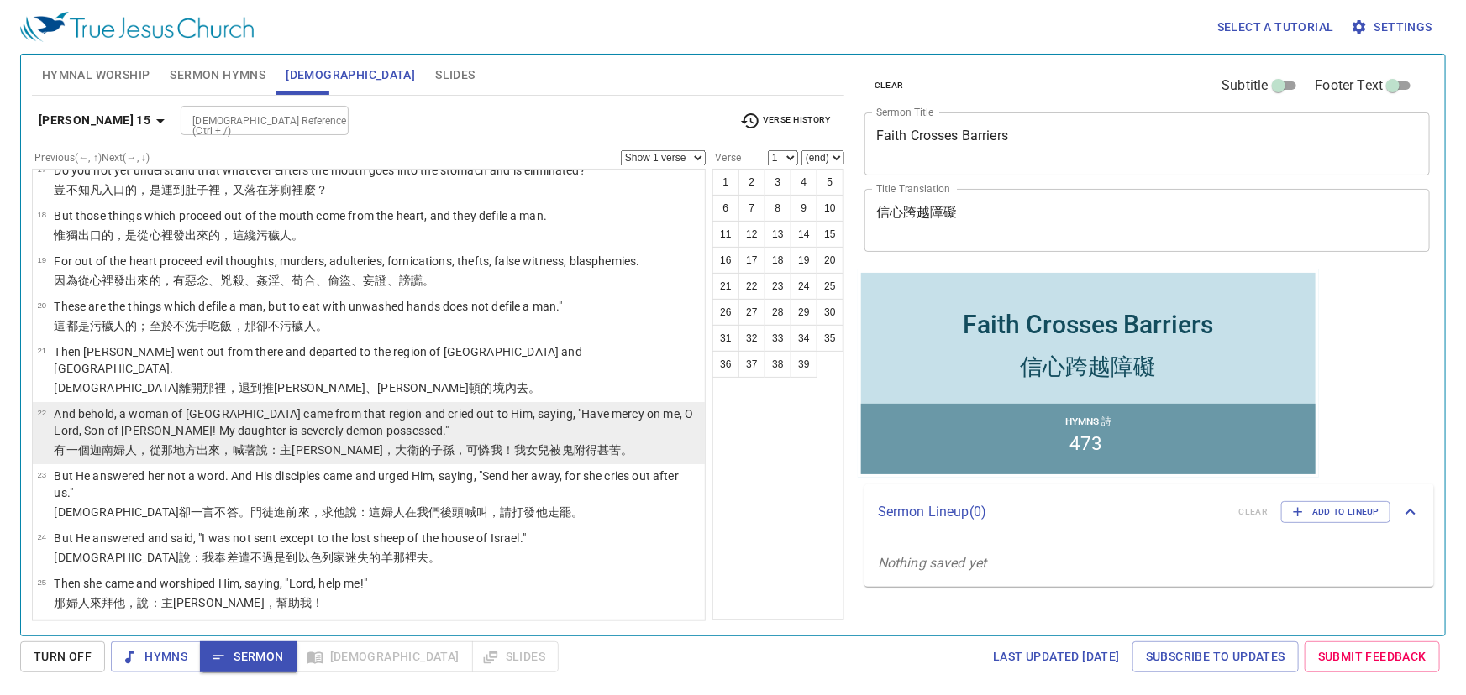
scroll to position [888, 0]
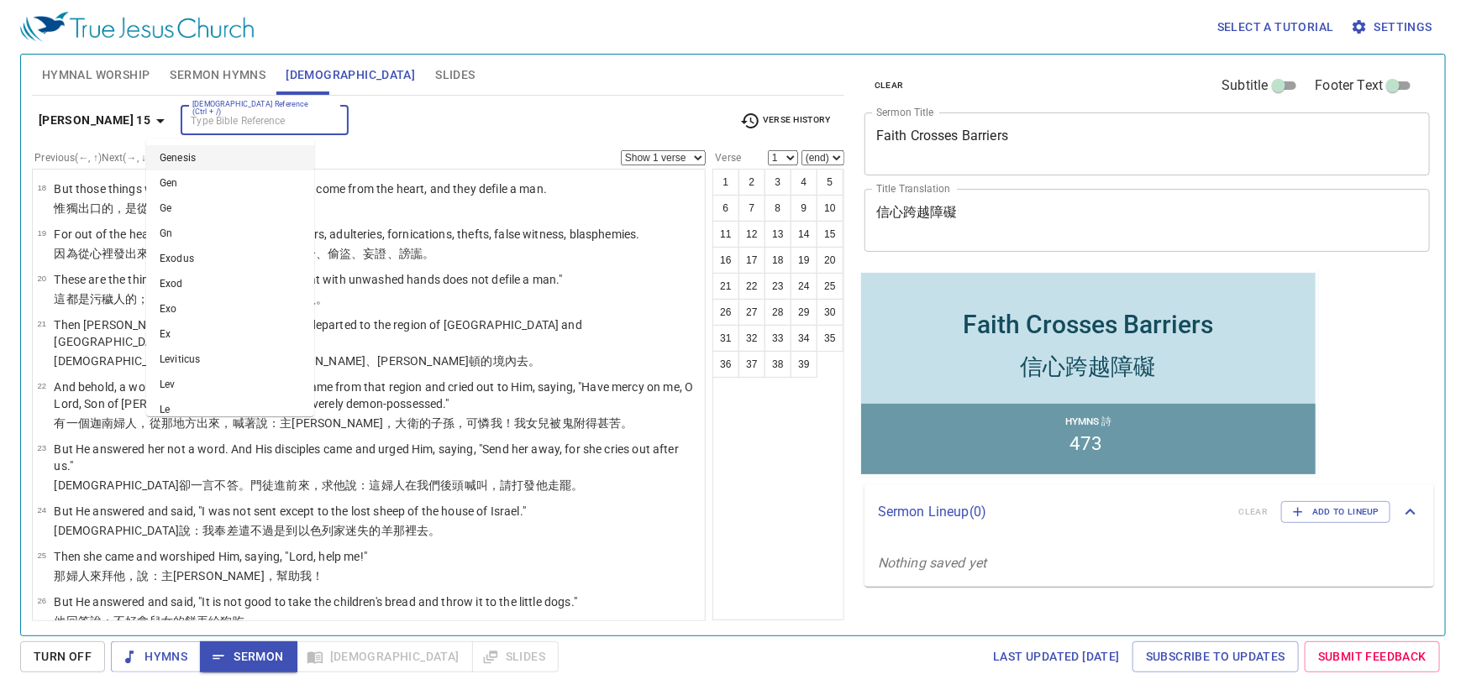
click at [241, 122] on input "Bible Reference (Ctrl + /)" at bounding box center [251, 120] width 130 height 19
type input "mt"
click at [521, 29] on div "Select a tutorial Settings" at bounding box center [729, 27] width 1419 height 54
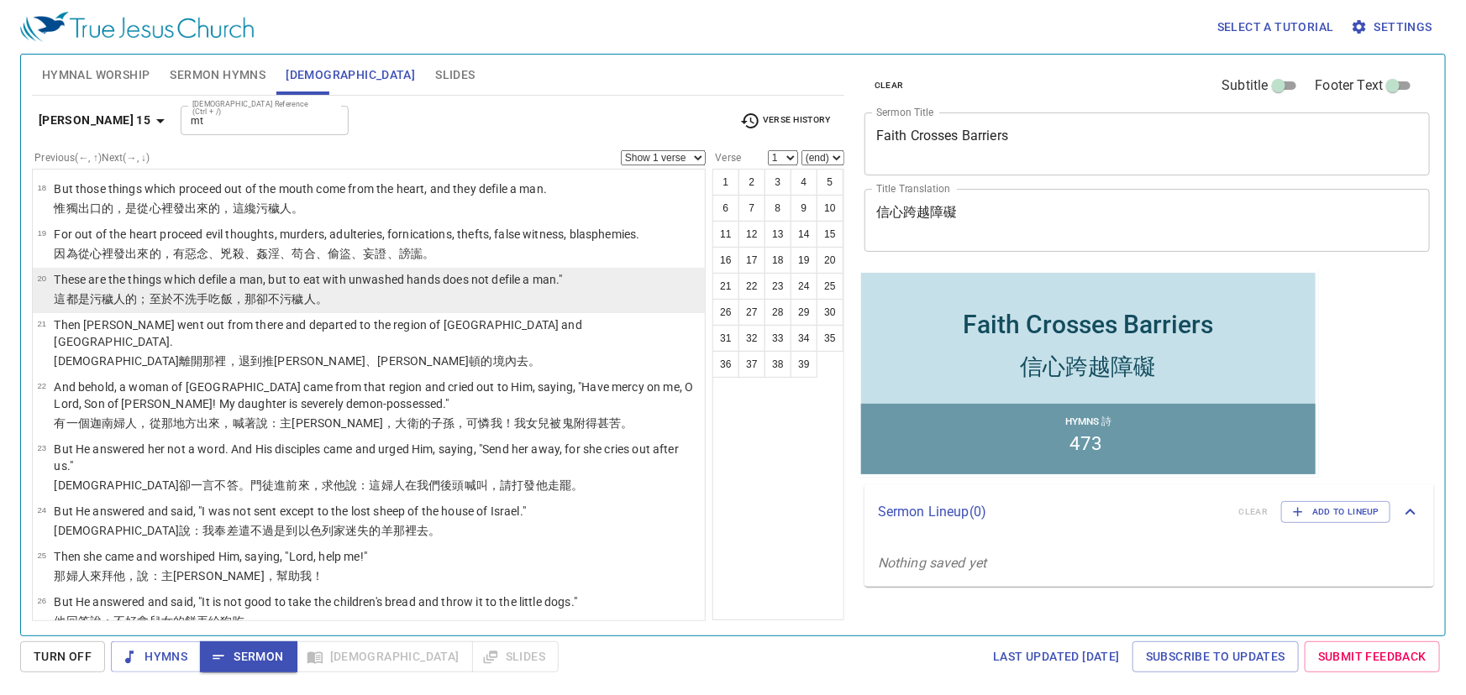
scroll to position [964, 0]
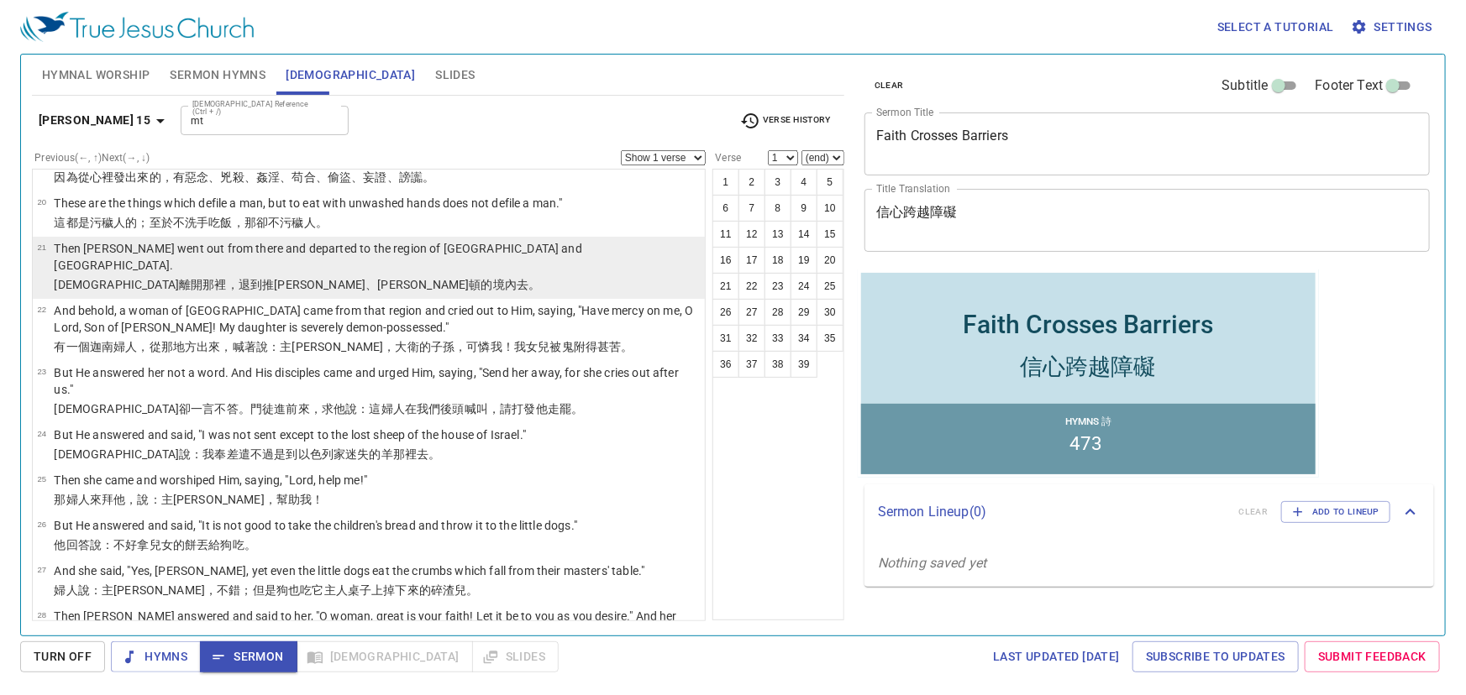
click at [340, 240] on p "Then Jesus went out from there and departed to the region of Tyre and Sidon." at bounding box center [377, 257] width 646 height 34
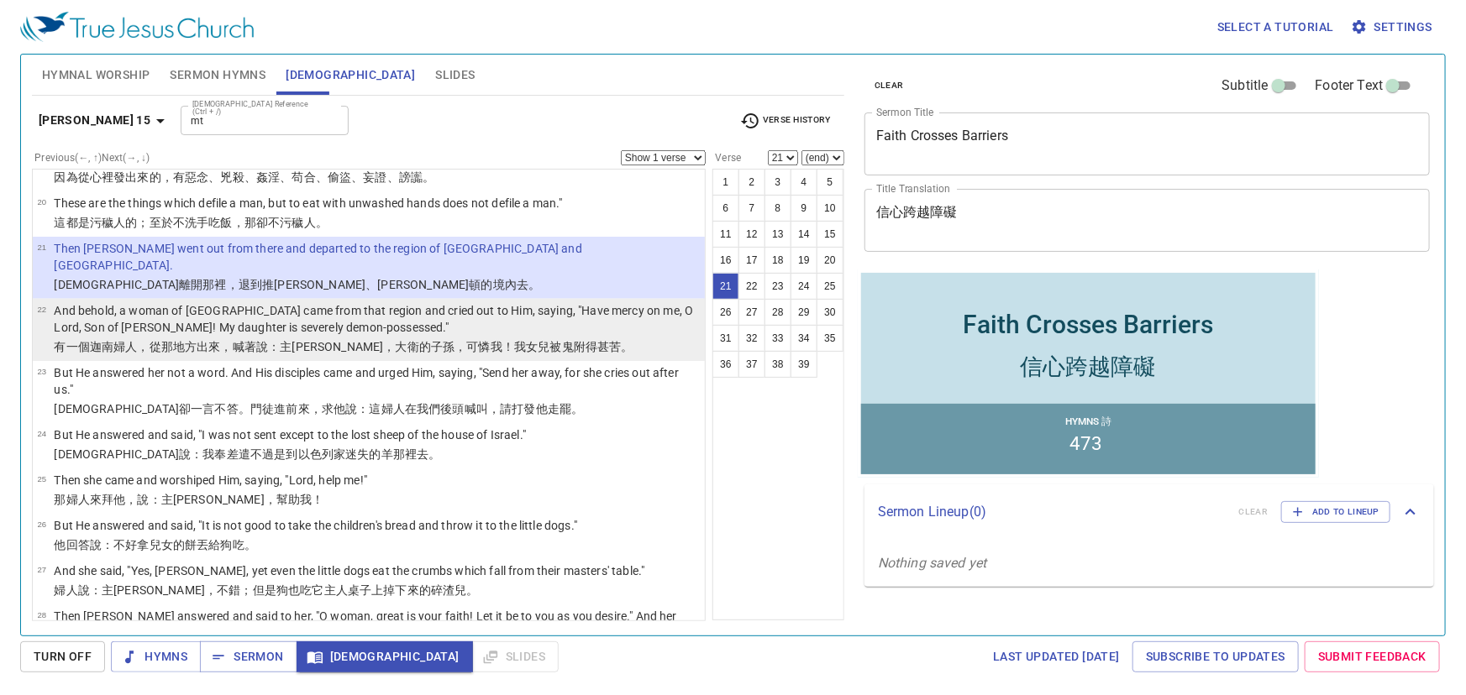
click at [287, 302] on p "And behold, a woman of Canaan came from that region and cried out to Him, sayin…" at bounding box center [377, 319] width 646 height 34
select select "22"
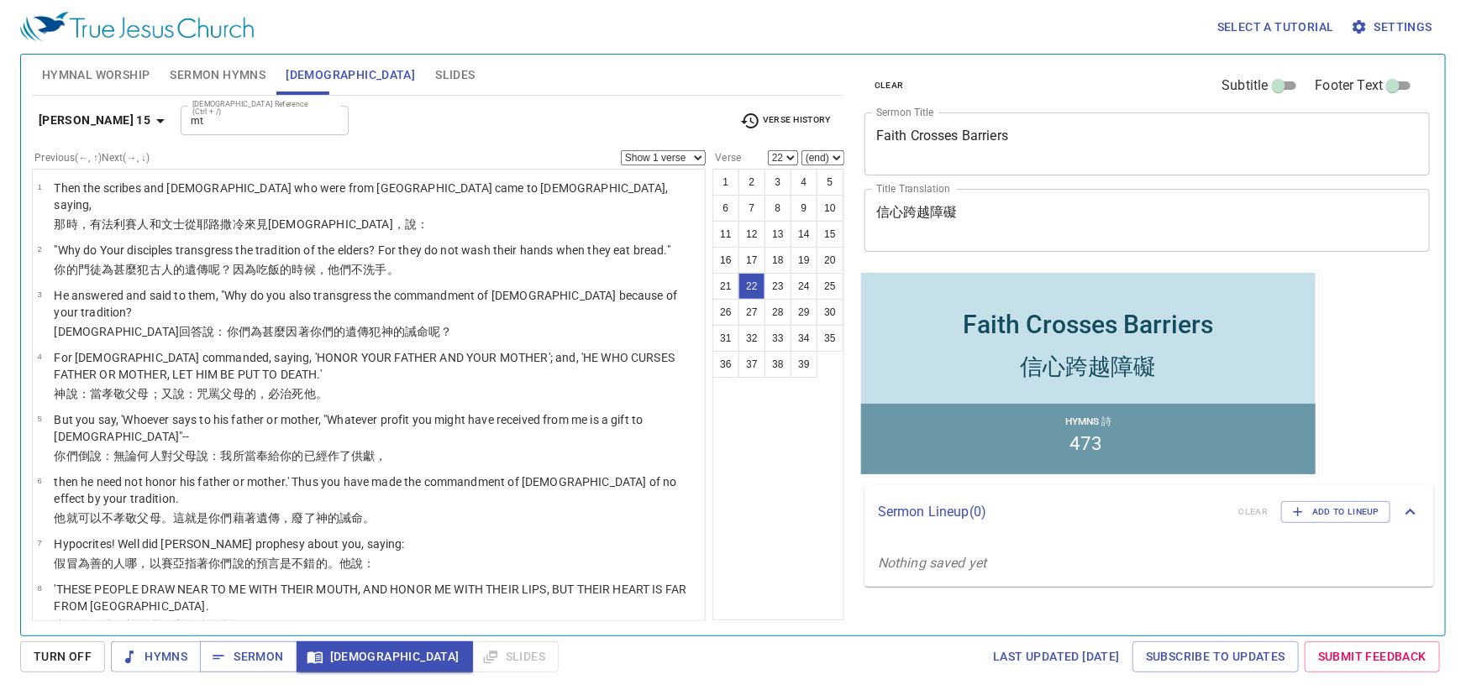
scroll to position [964, 0]
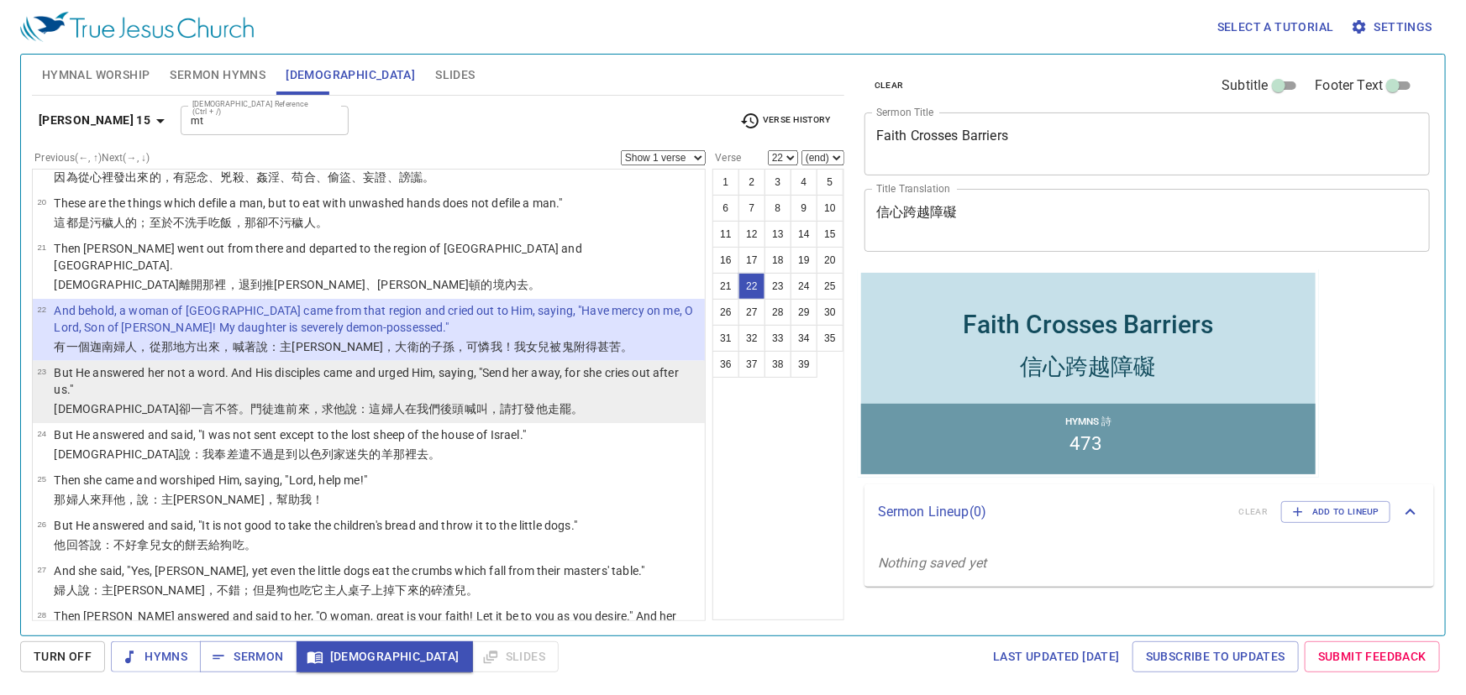
click at [324, 365] on p "But He answered her not a word. And His disciples came and urged Him, saying, "…" at bounding box center [377, 382] width 646 height 34
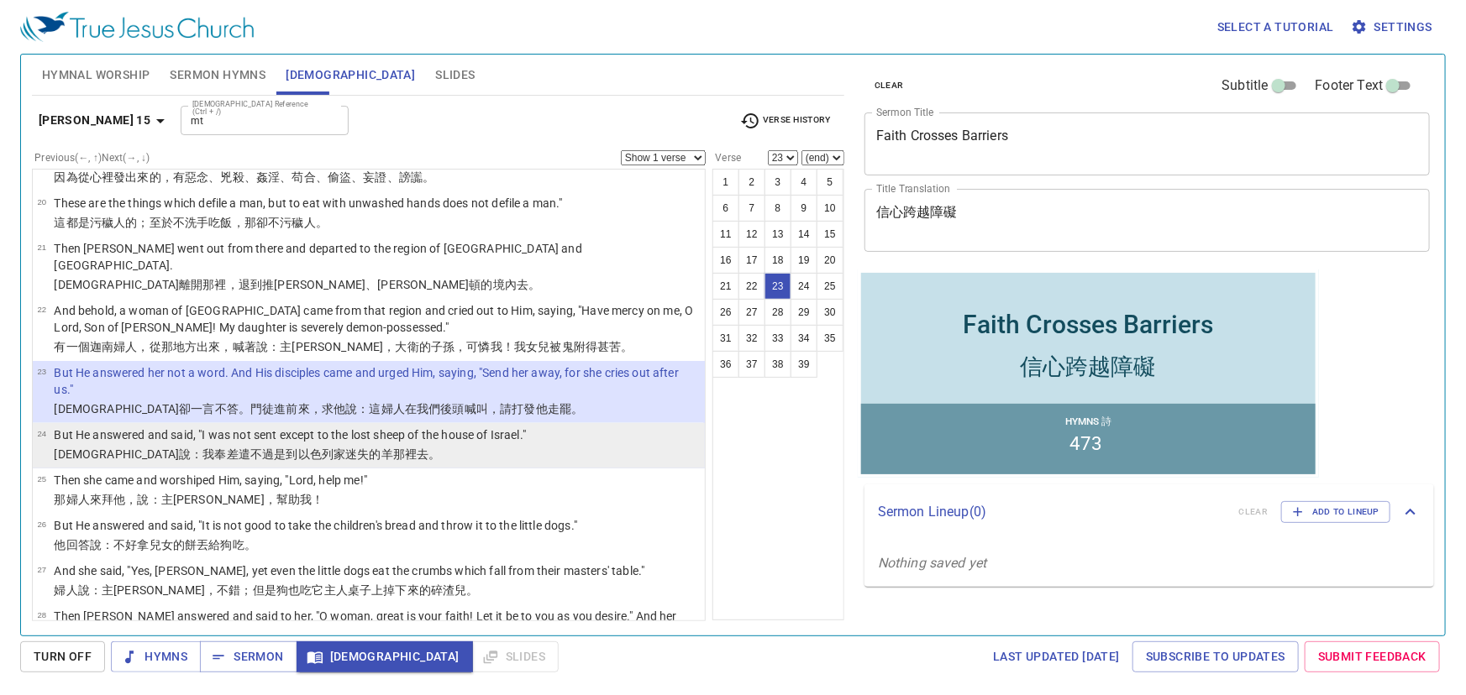
click at [393, 448] on wg4263 "那裡去。" at bounding box center [417, 454] width 48 height 13
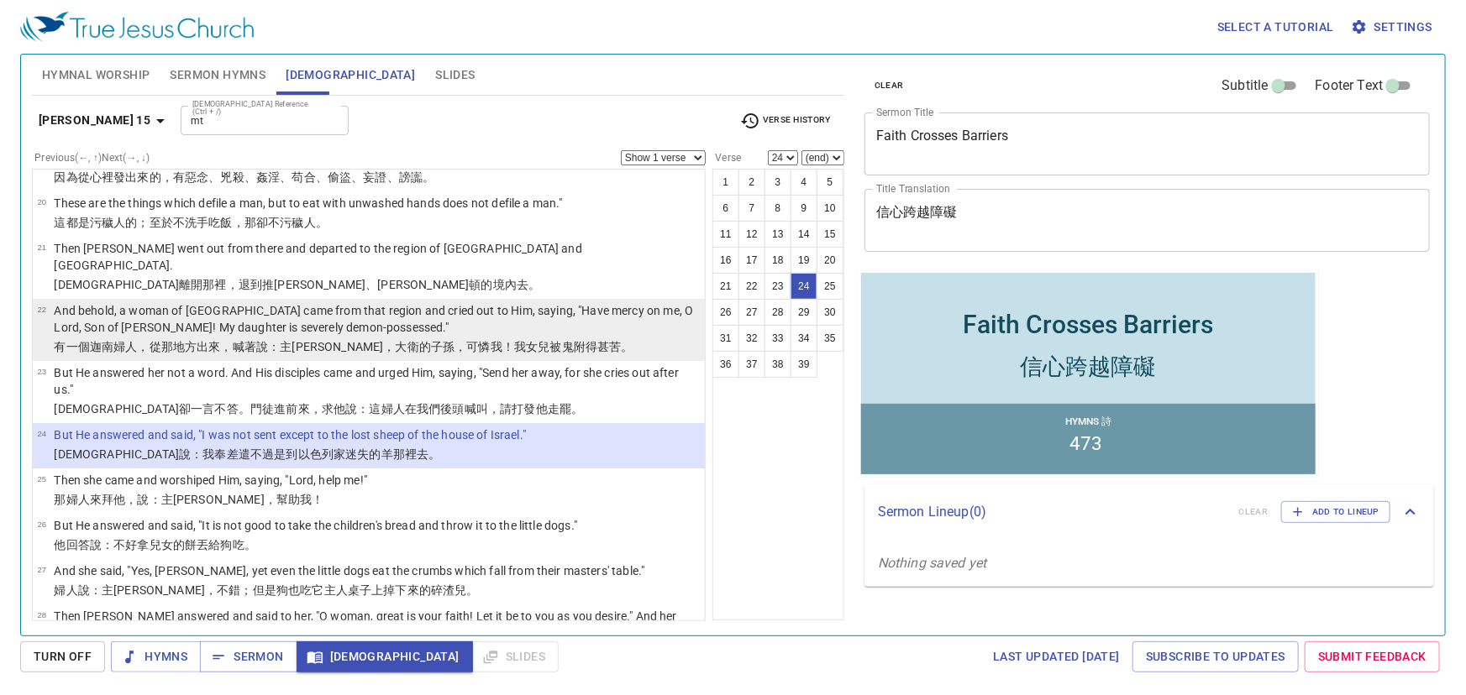
click at [296, 302] on p "And behold, a woman of Canaan came from that region and cried out to Him, sayin…" at bounding box center [377, 319] width 646 height 34
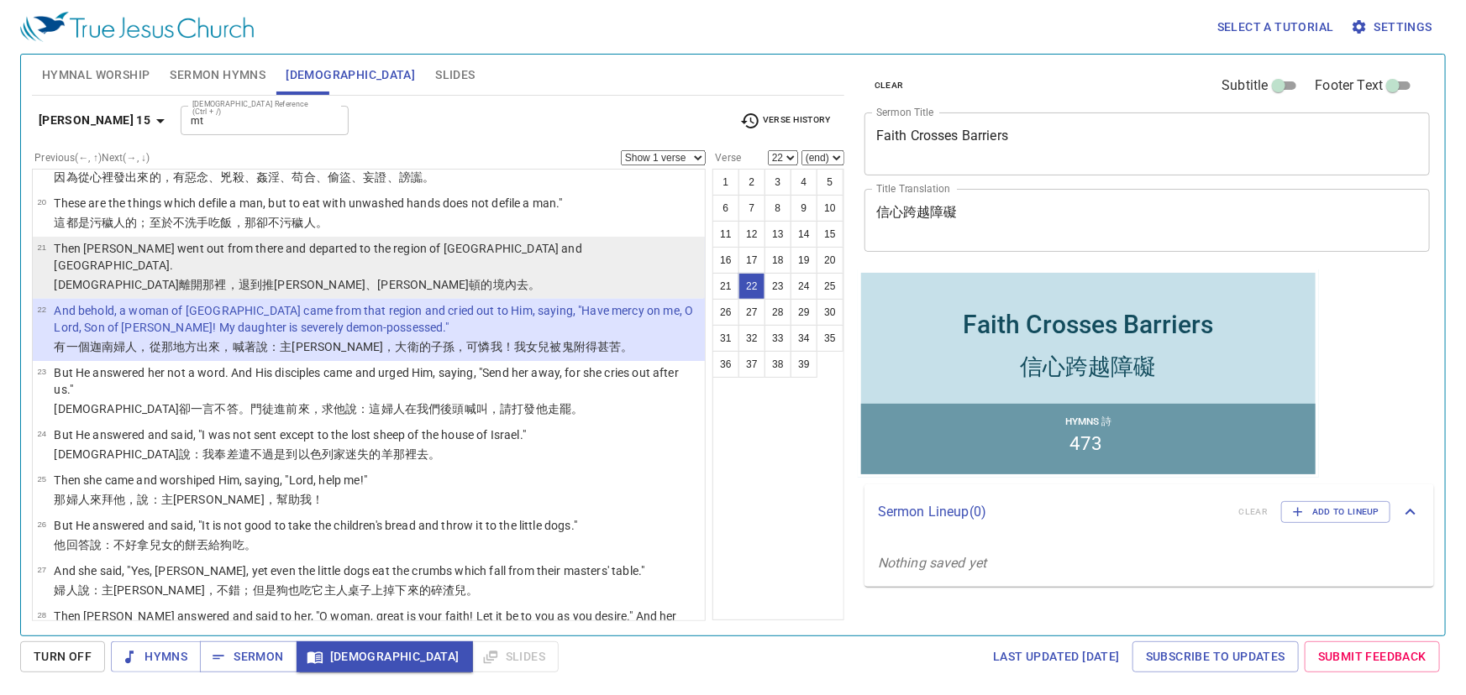
click at [335, 276] on p "耶穌 離開 那裡 ，退 到 推羅 、西頓 的境內 去。" at bounding box center [377, 284] width 646 height 17
select select "21"
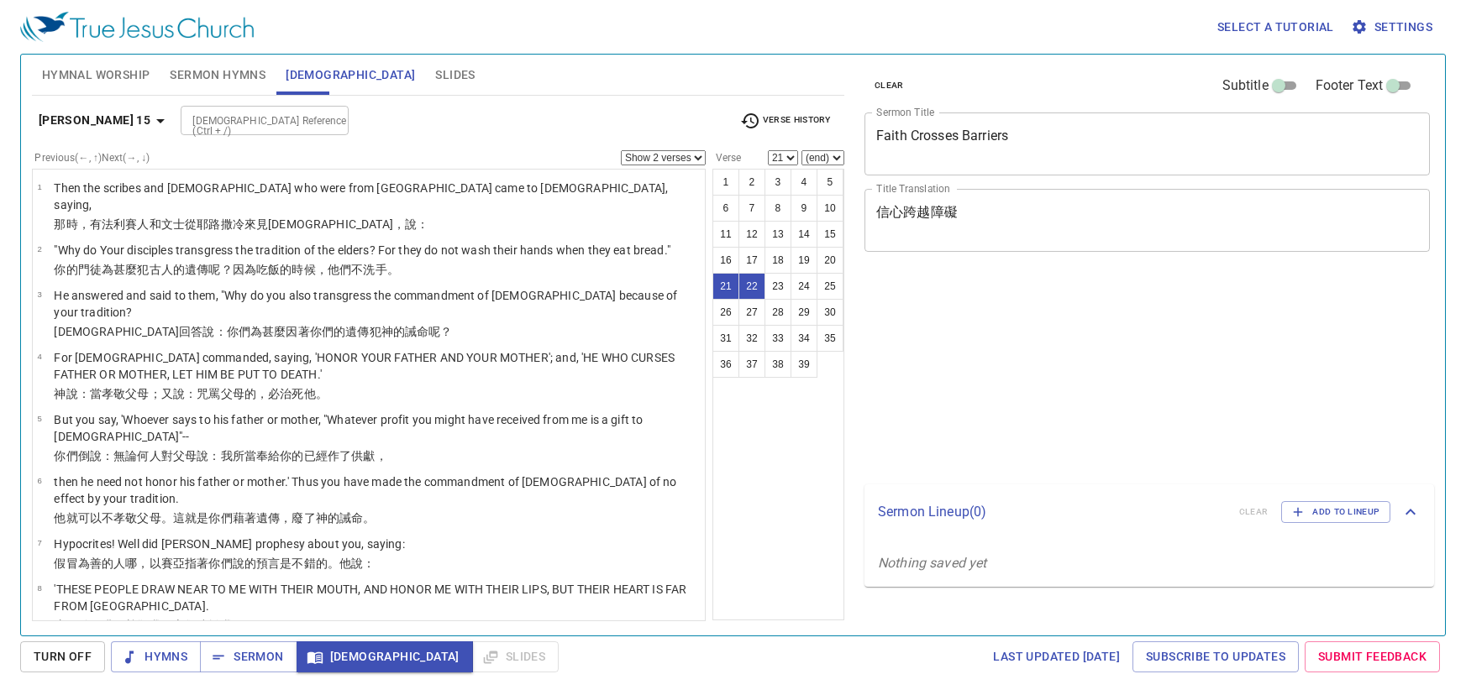
select select "2"
select select "21"
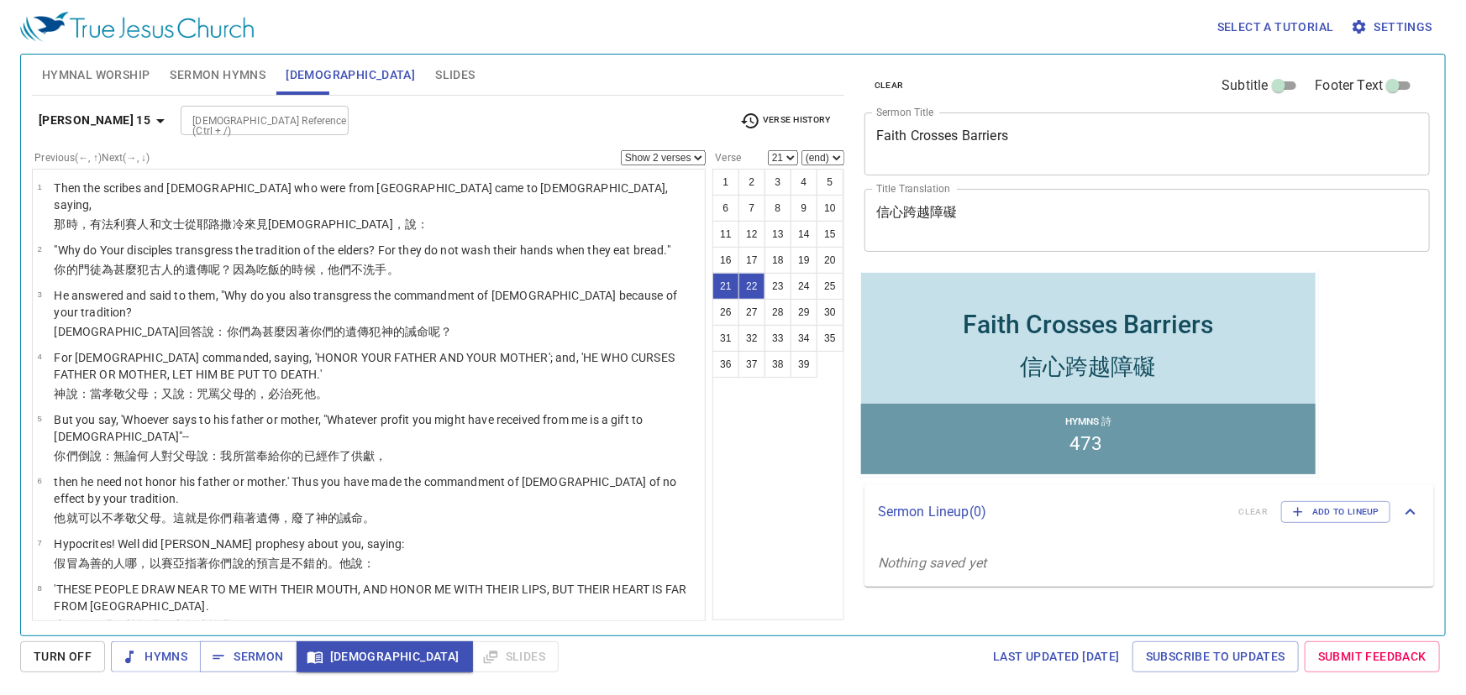
scroll to position [778, 0]
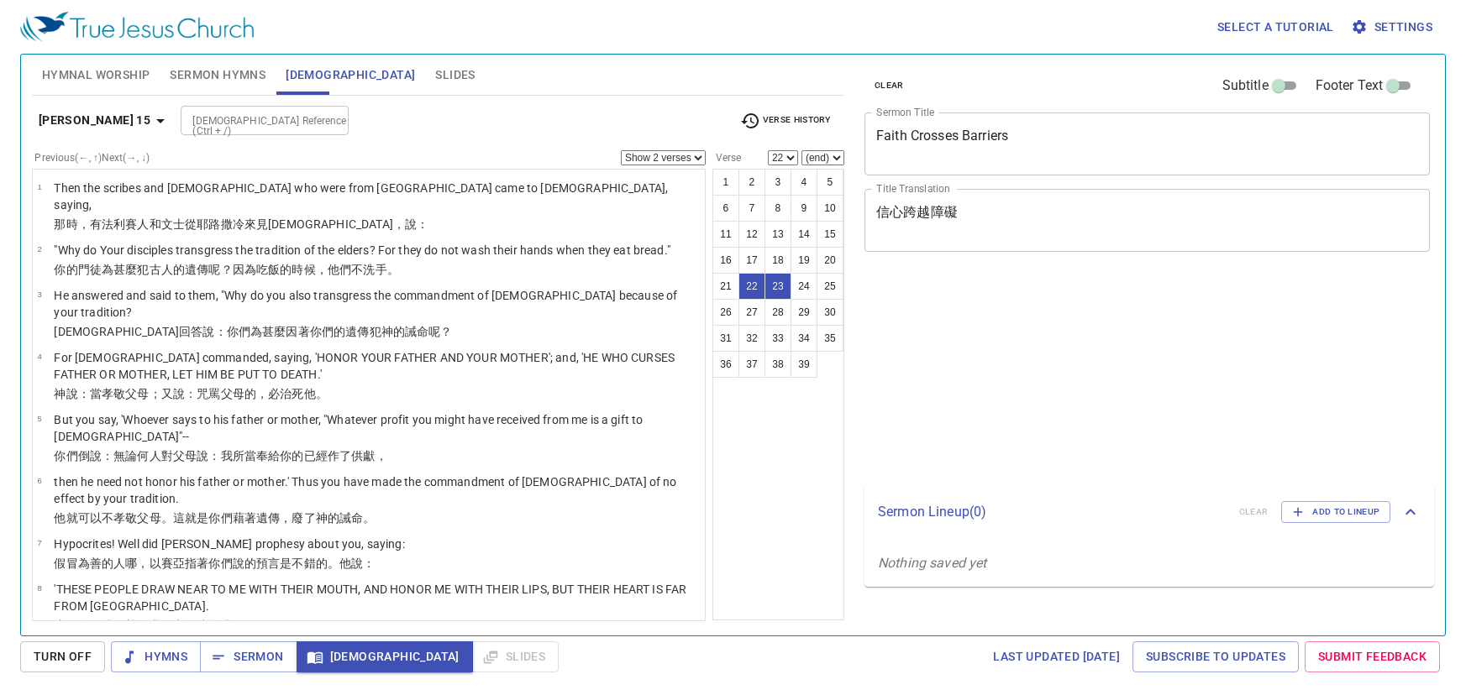
select select "2"
select select "22"
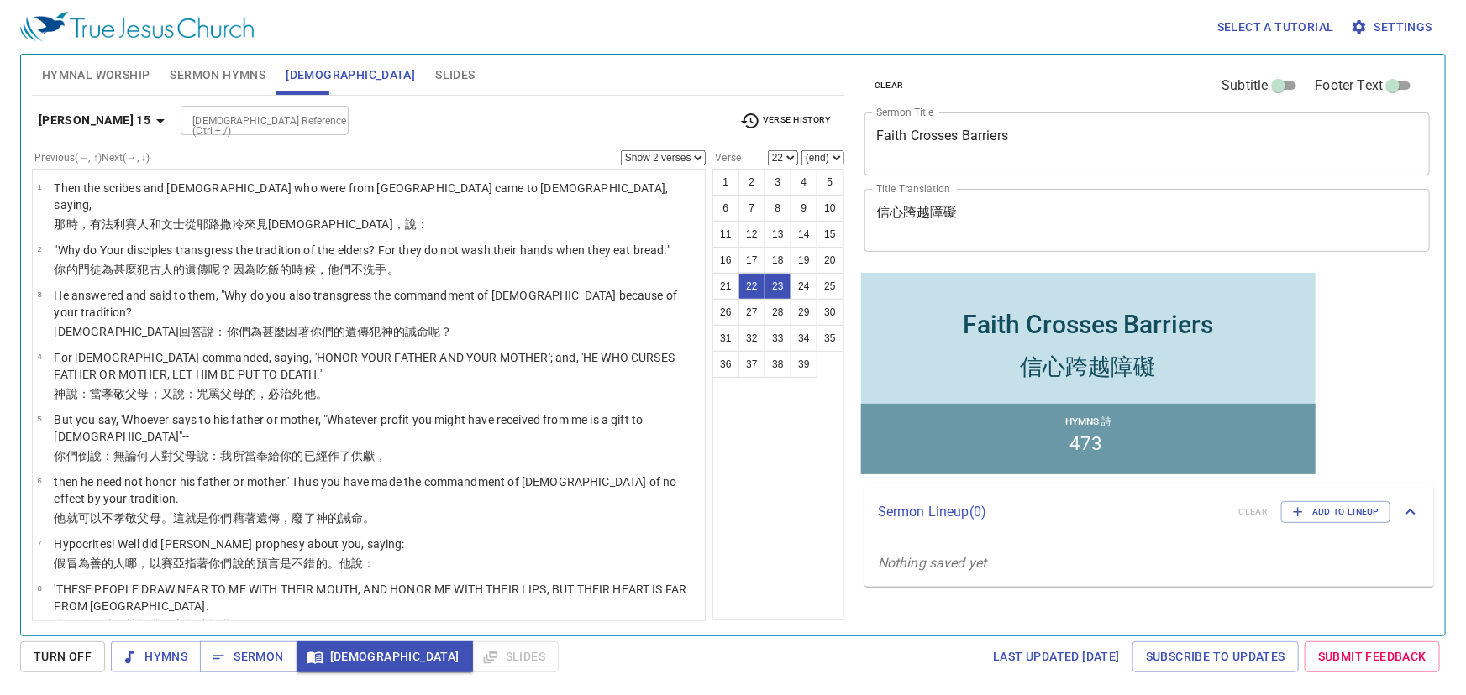
scroll to position [778, 0]
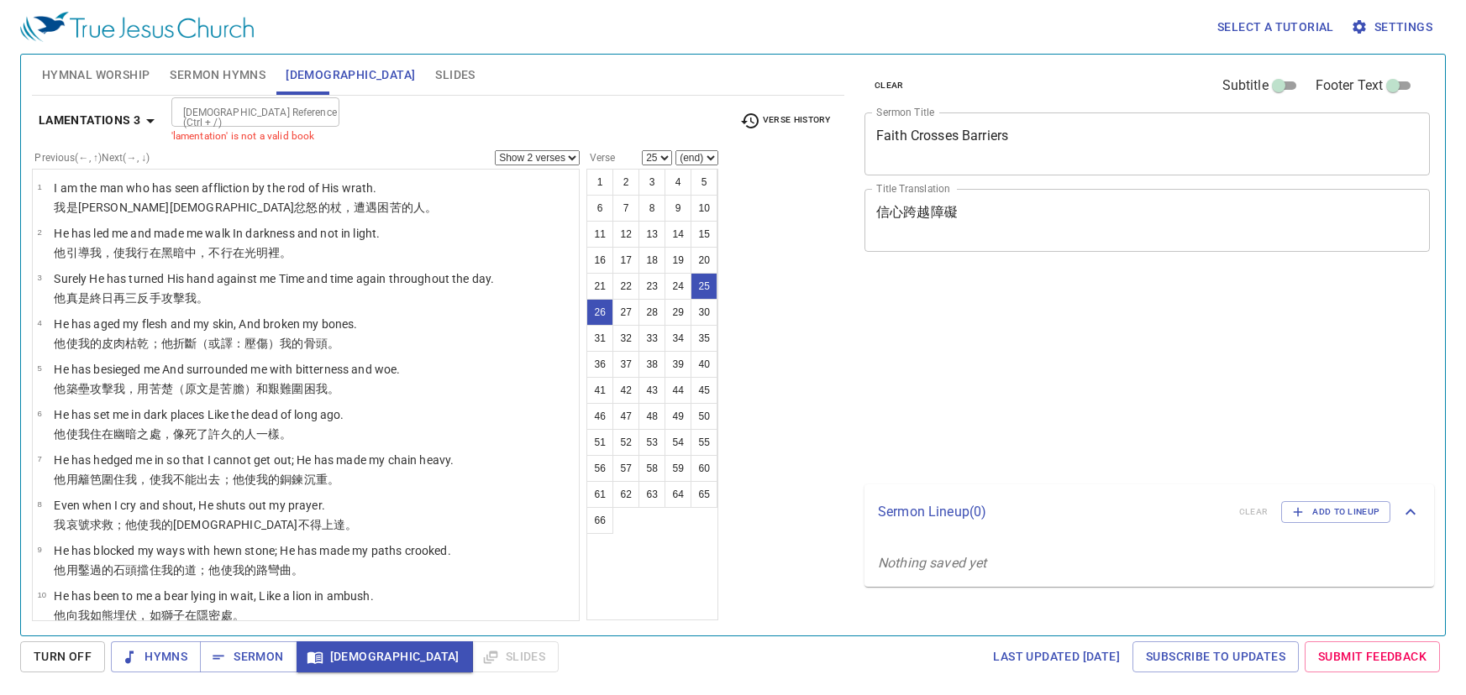
select select "2"
select select "25"
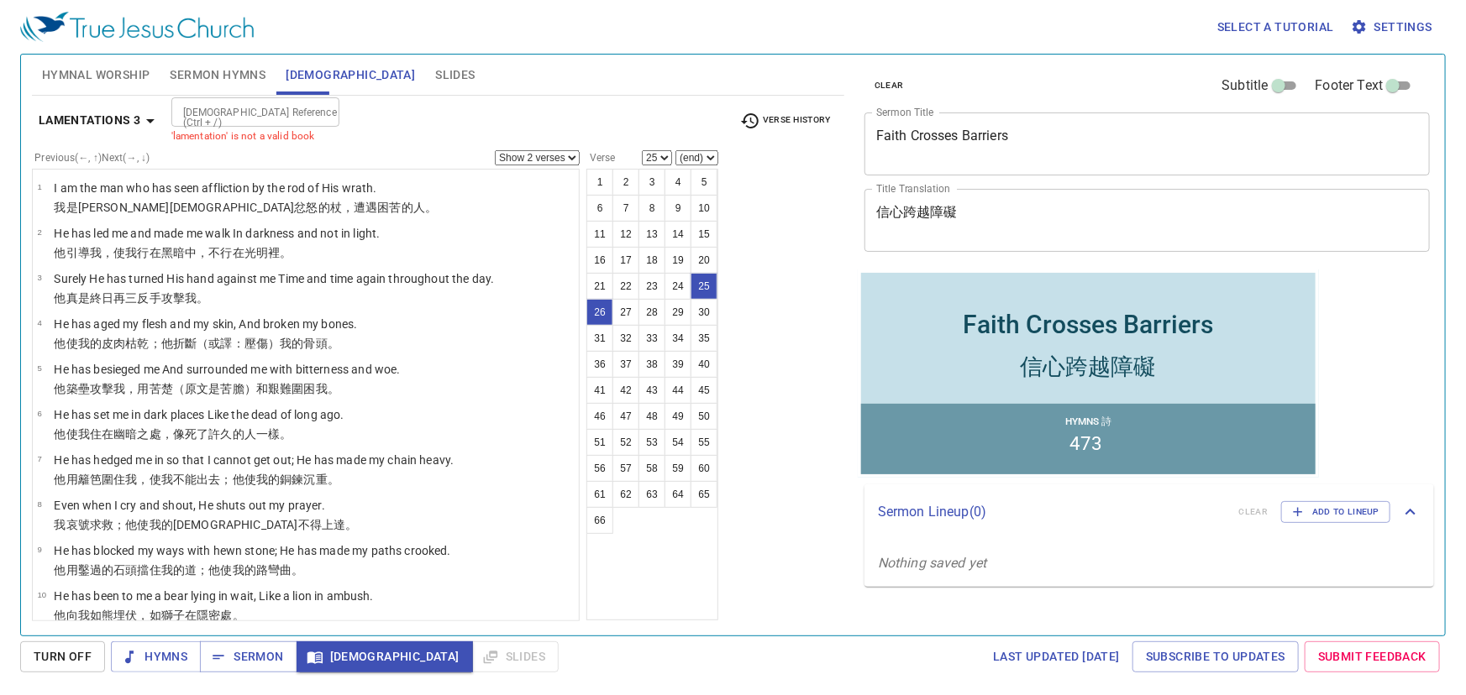
scroll to position [892, 0]
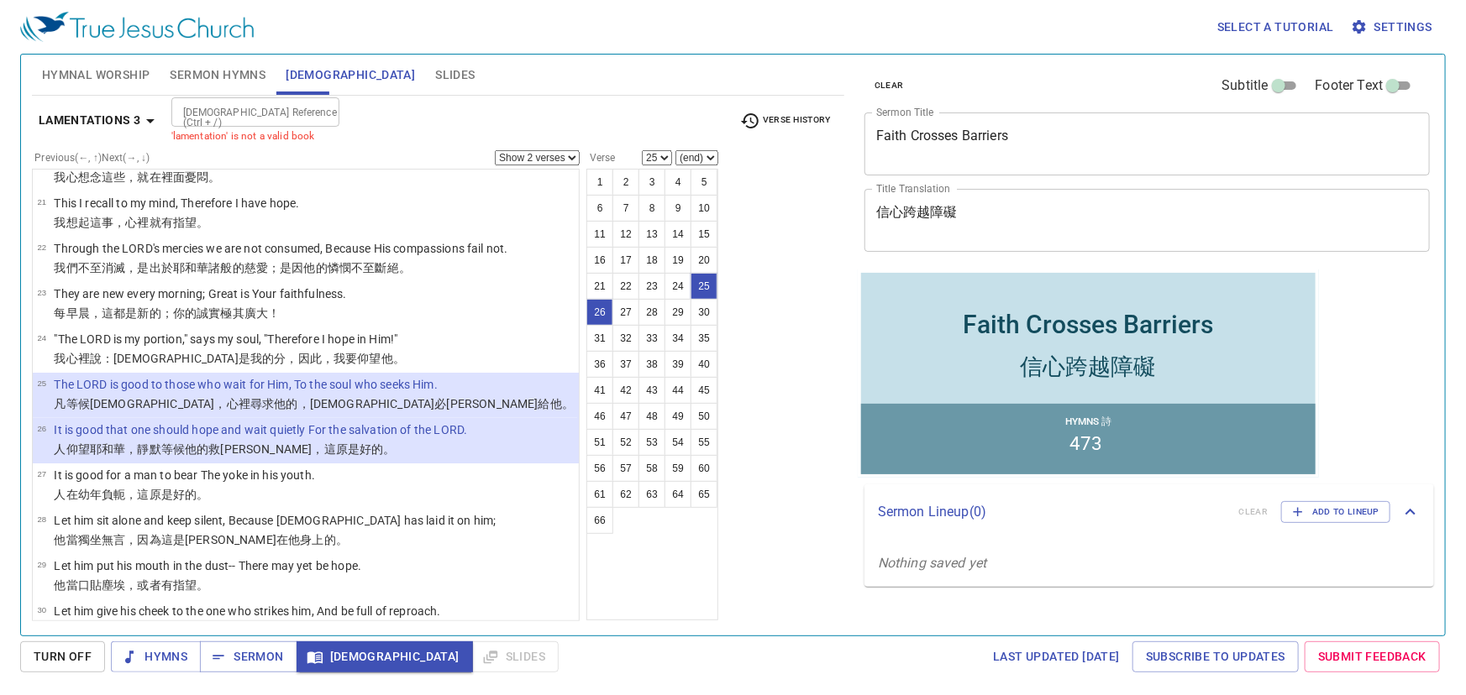
click at [591, 45] on div "Select a tutorial Settings" at bounding box center [729, 27] width 1419 height 54
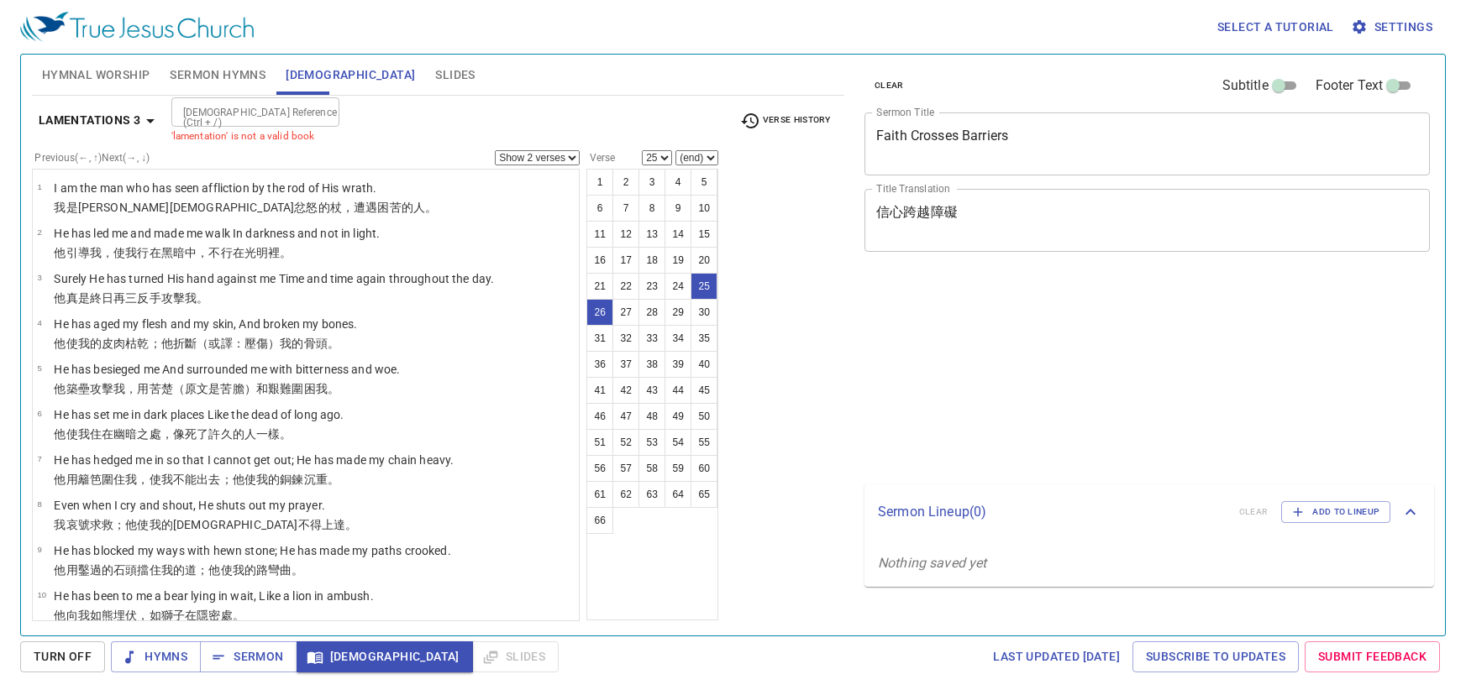
select select "2"
select select "25"
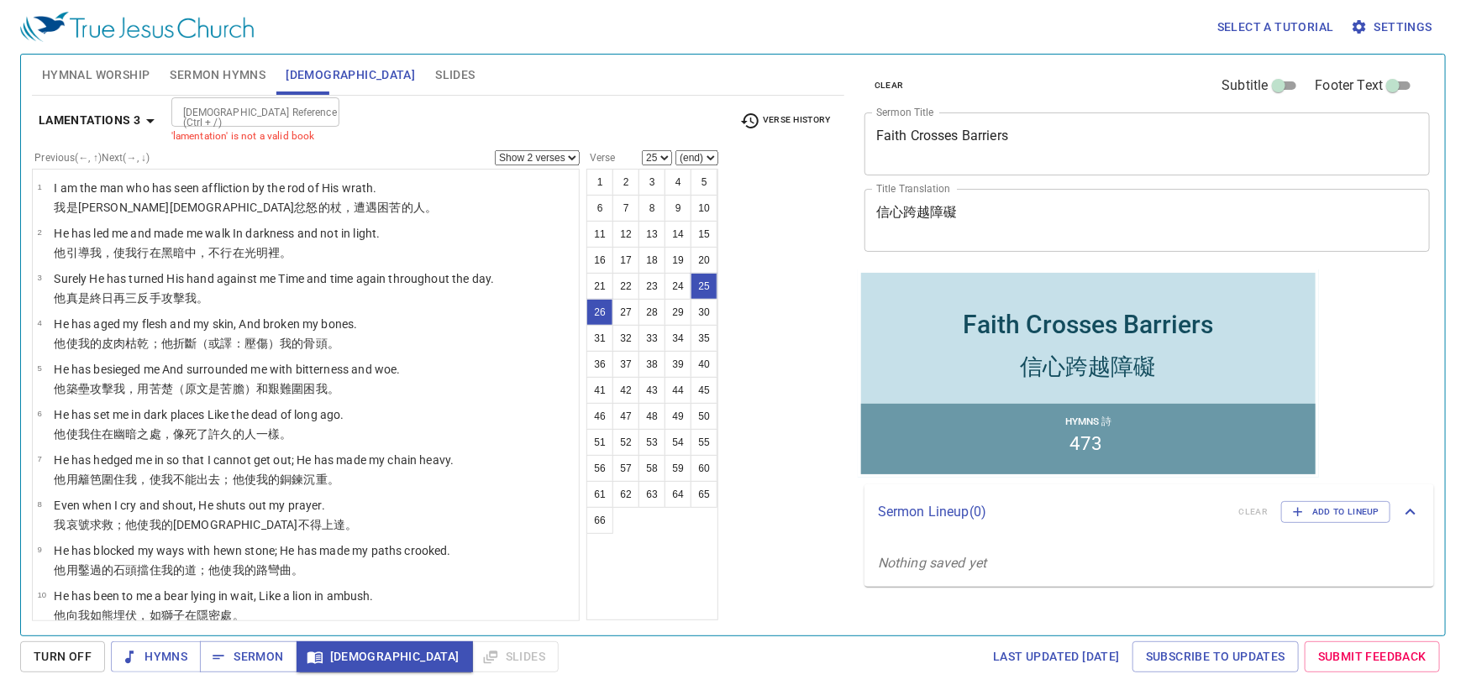
scroll to position [892, 0]
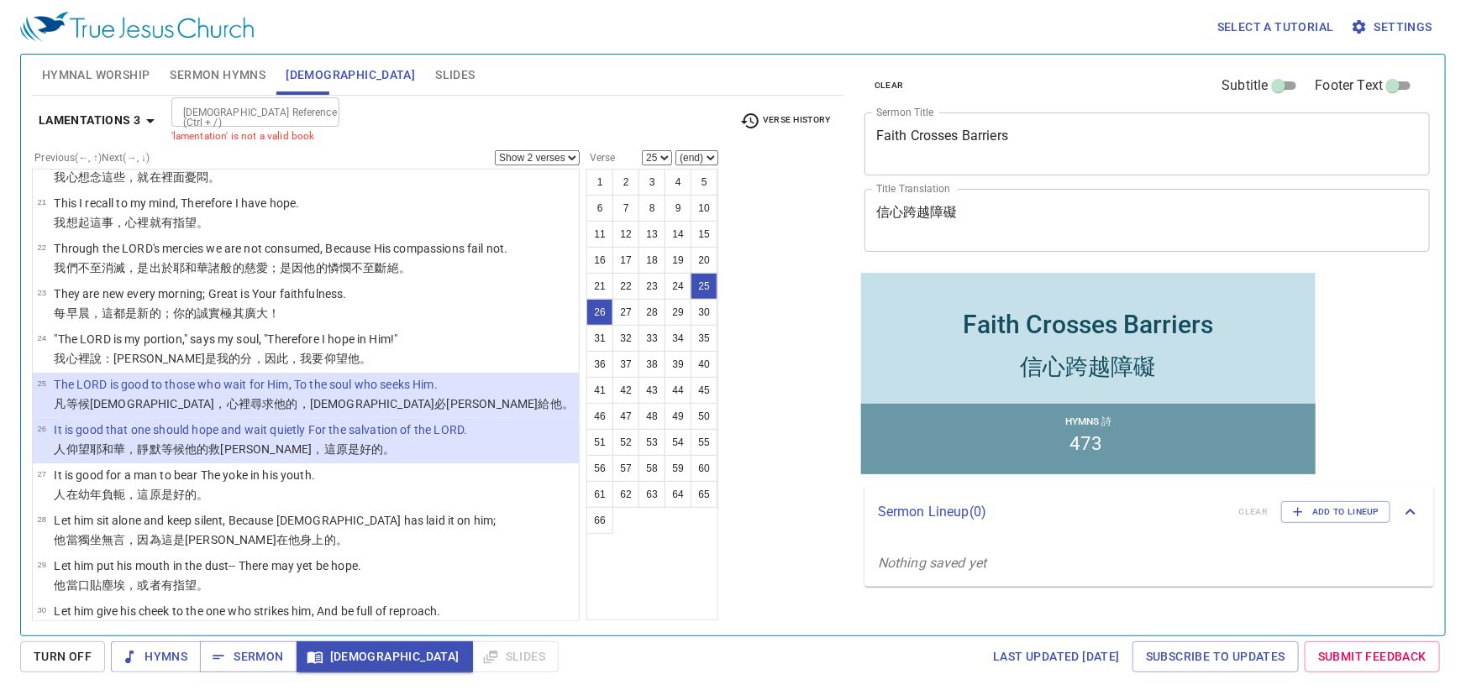
click at [644, 55] on div "Hymnal Worship Sermon Hymns Bible Slides" at bounding box center [438, 75] width 812 height 40
click at [229, 653] on span "Sermon" at bounding box center [248, 657] width 70 height 21
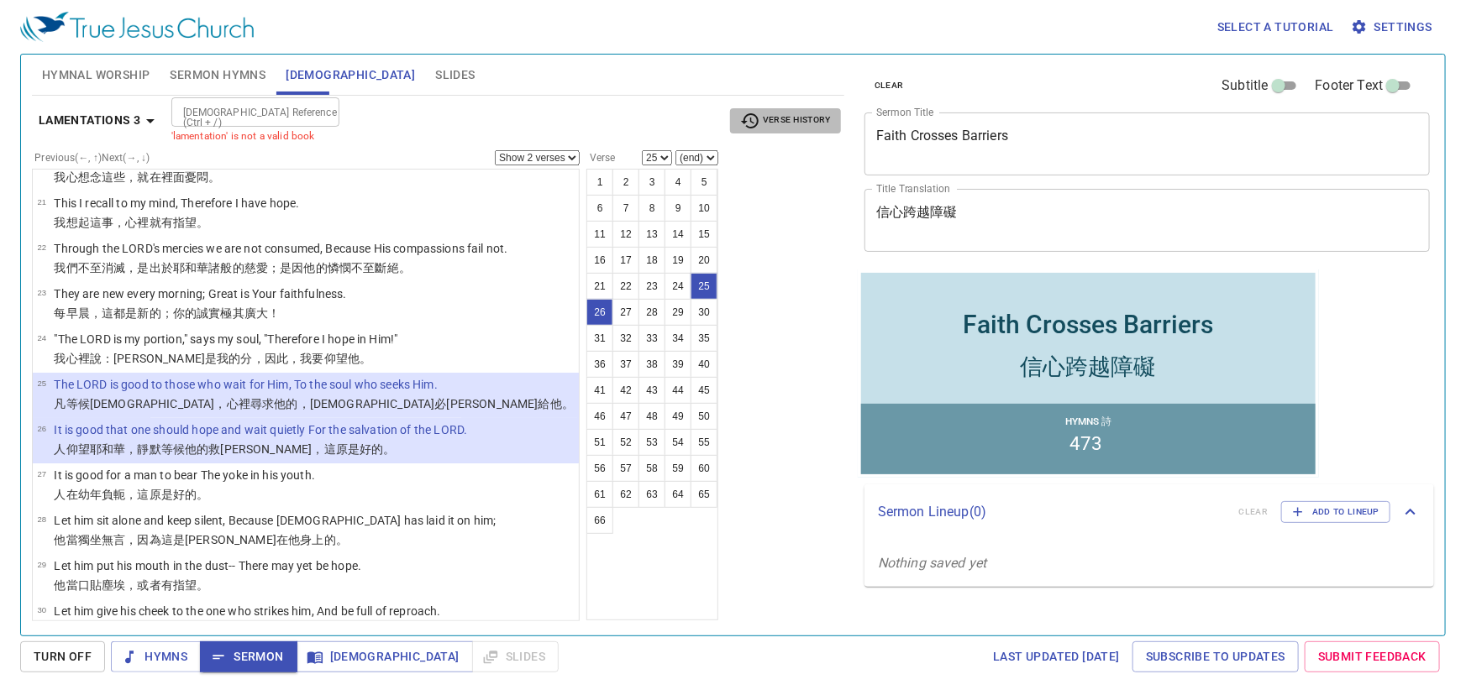
click at [764, 123] on span "Verse History" at bounding box center [785, 121] width 91 height 20
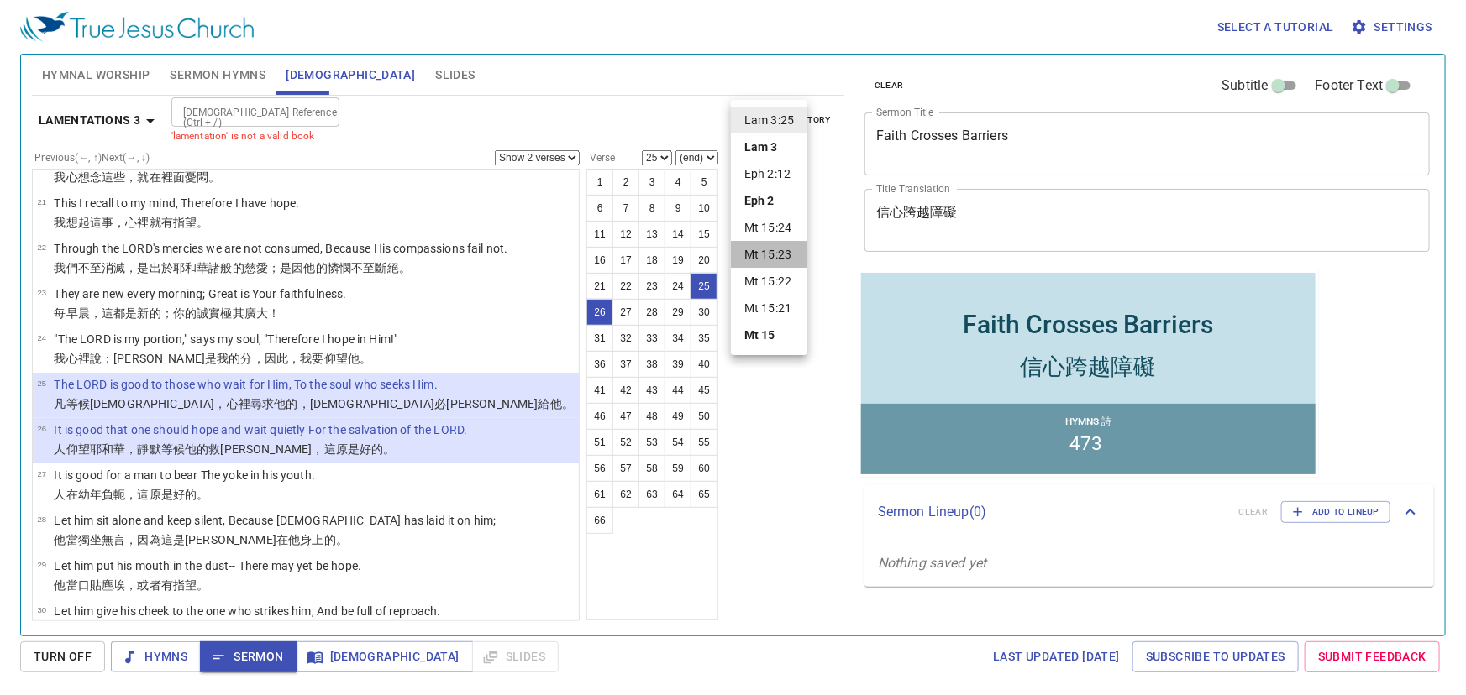
click at [777, 252] on li "Mt 15:23" at bounding box center [769, 254] width 76 height 27
select select "1"
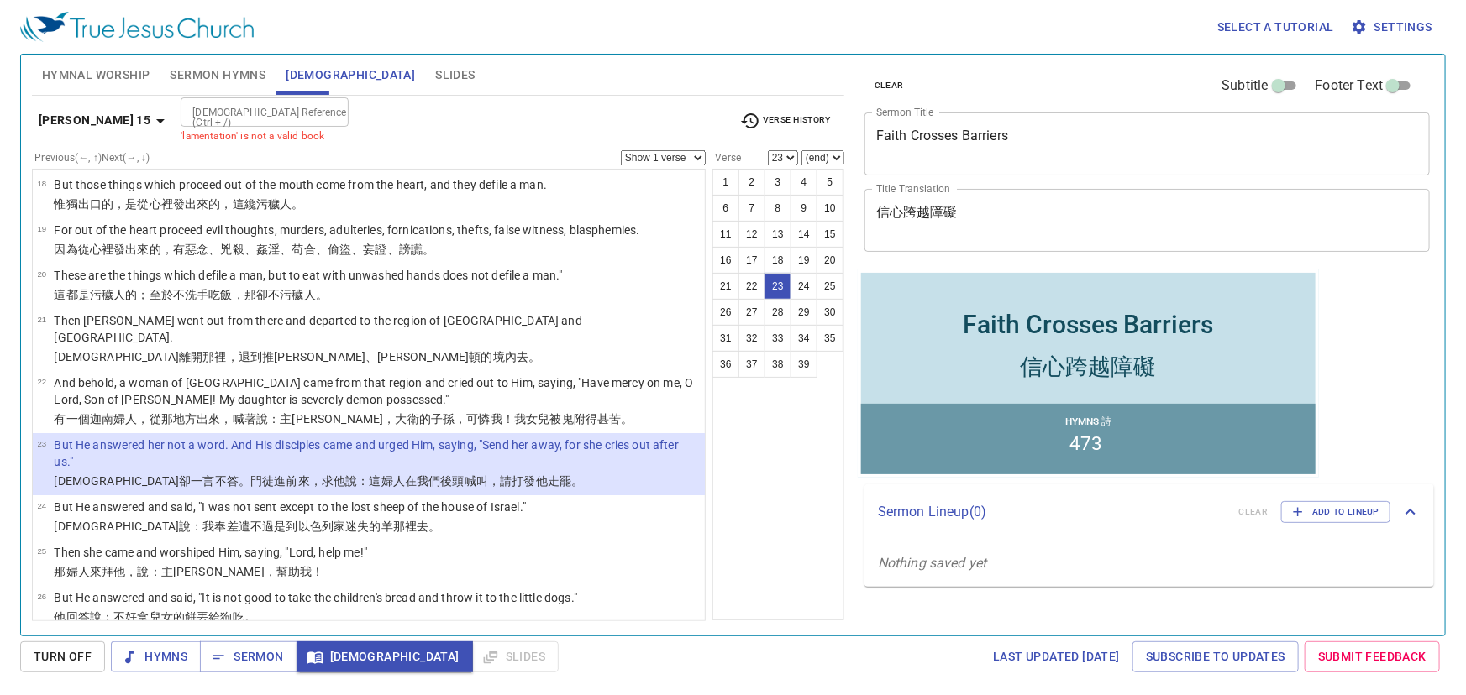
scroll to position [959, 0]
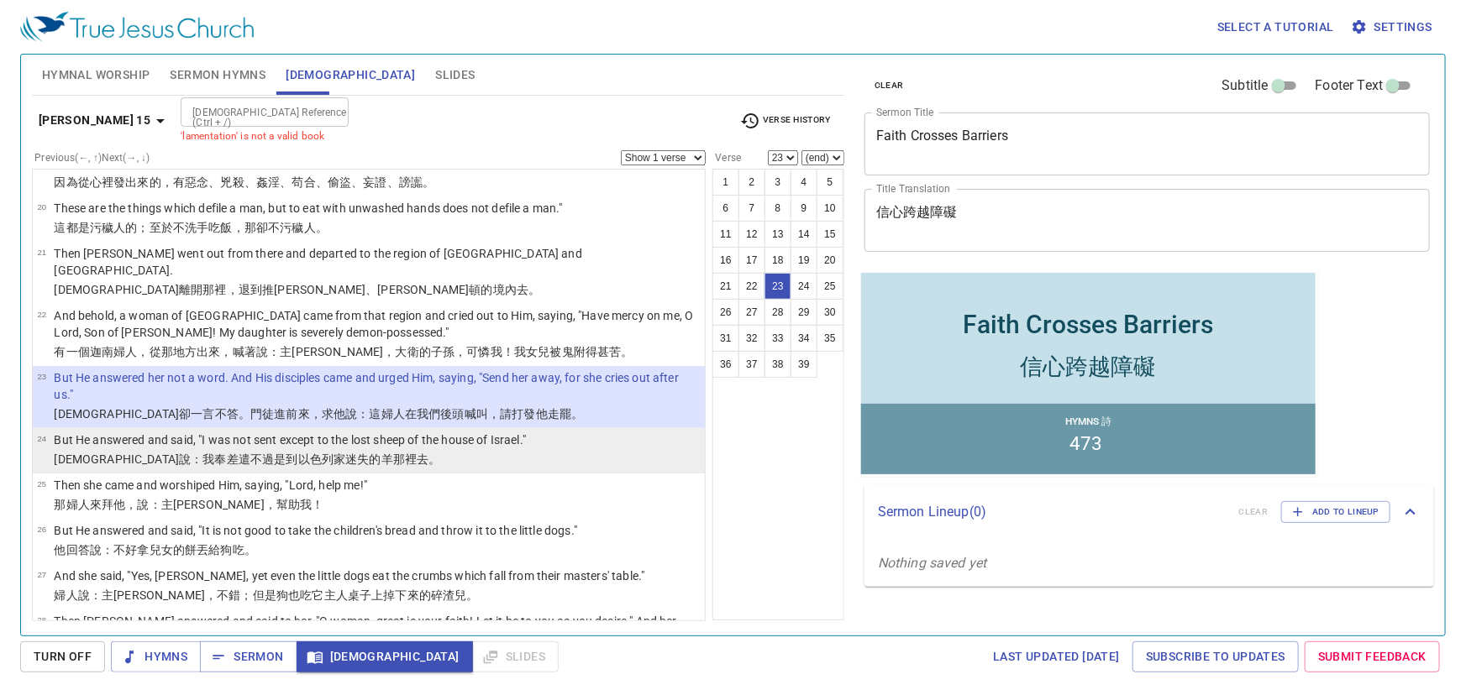
click at [344, 451] on p "耶穌說 ：我奉差遣 不過是 到 以色列 家 迷失的 羊 那裡去。" at bounding box center [290, 459] width 472 height 17
select select "24"
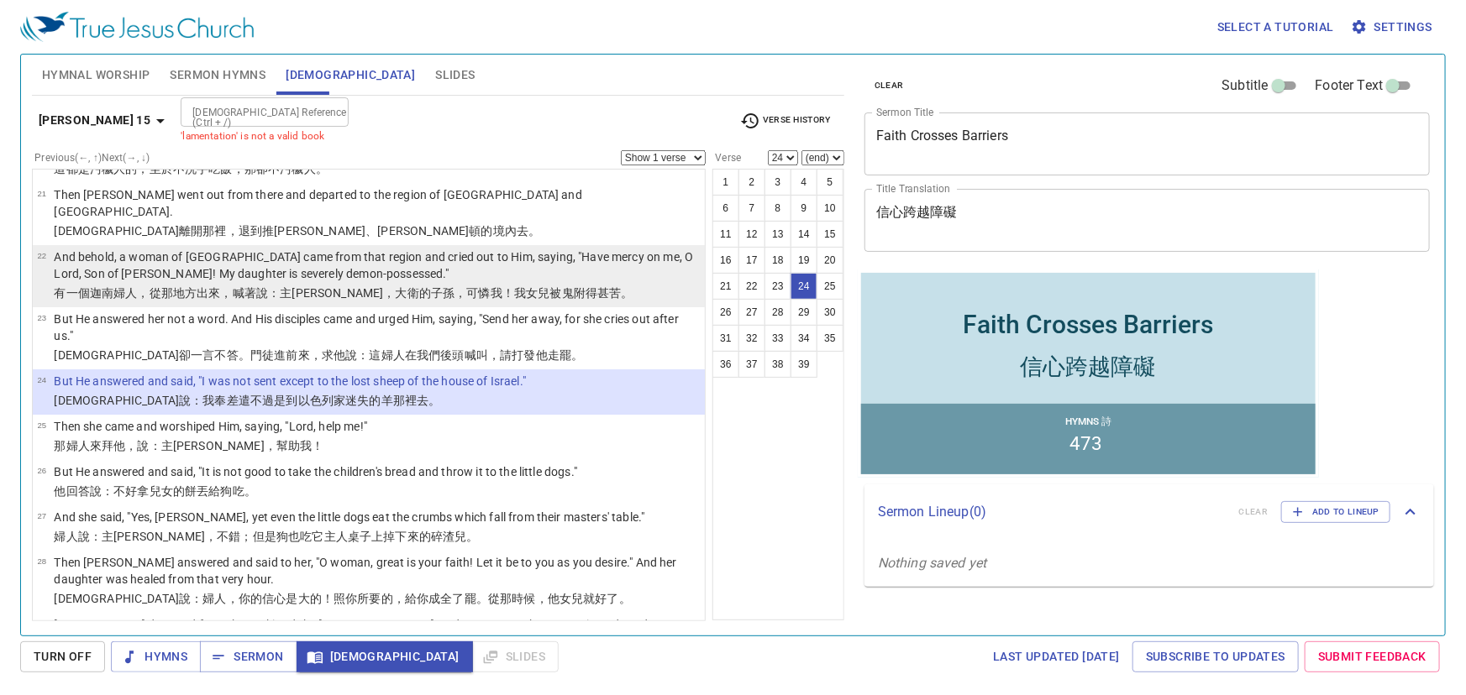
scroll to position [1036, 0]
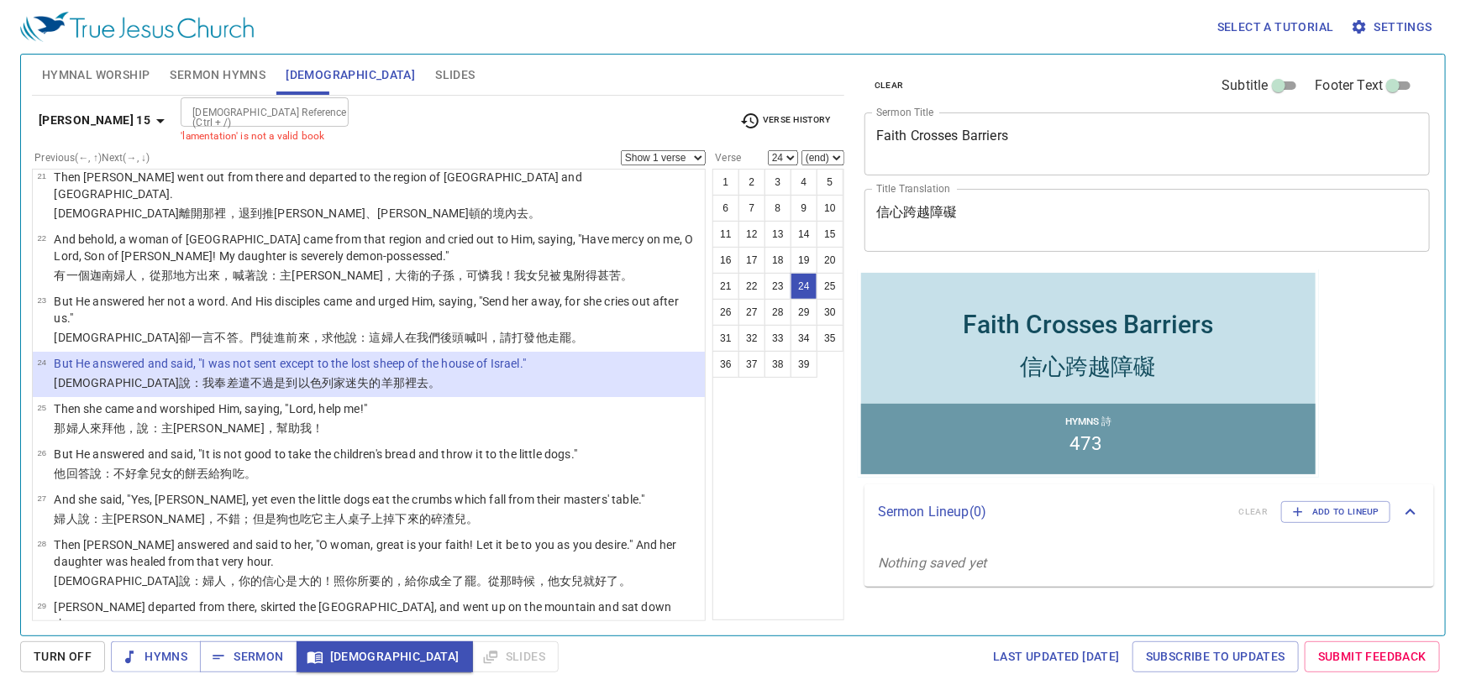
click at [628, 156] on select "Show 1 verse Show 2 verses Show 3 verses Show 4 verses Show 5 verses" at bounding box center [663, 157] width 85 height 15
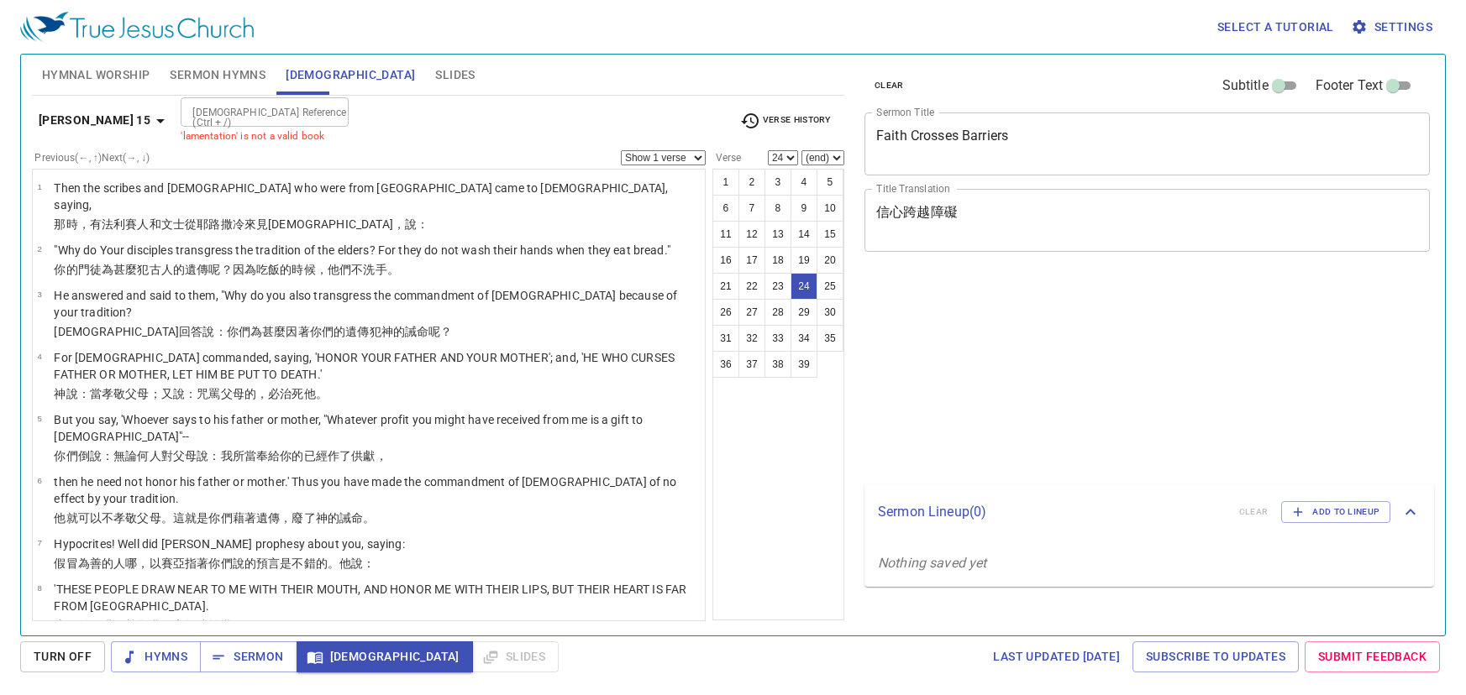
select select "24"
select select "2"
select select "25"
select select "26"
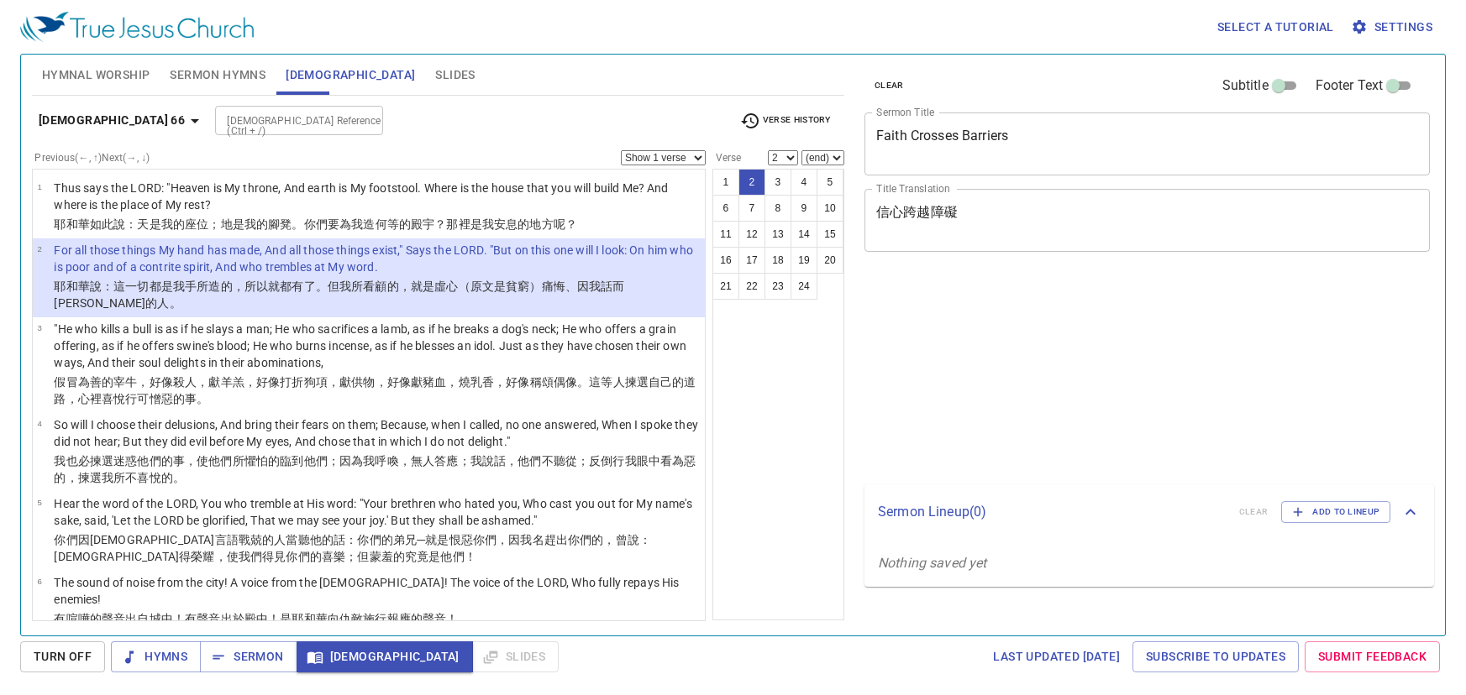
select select "2"
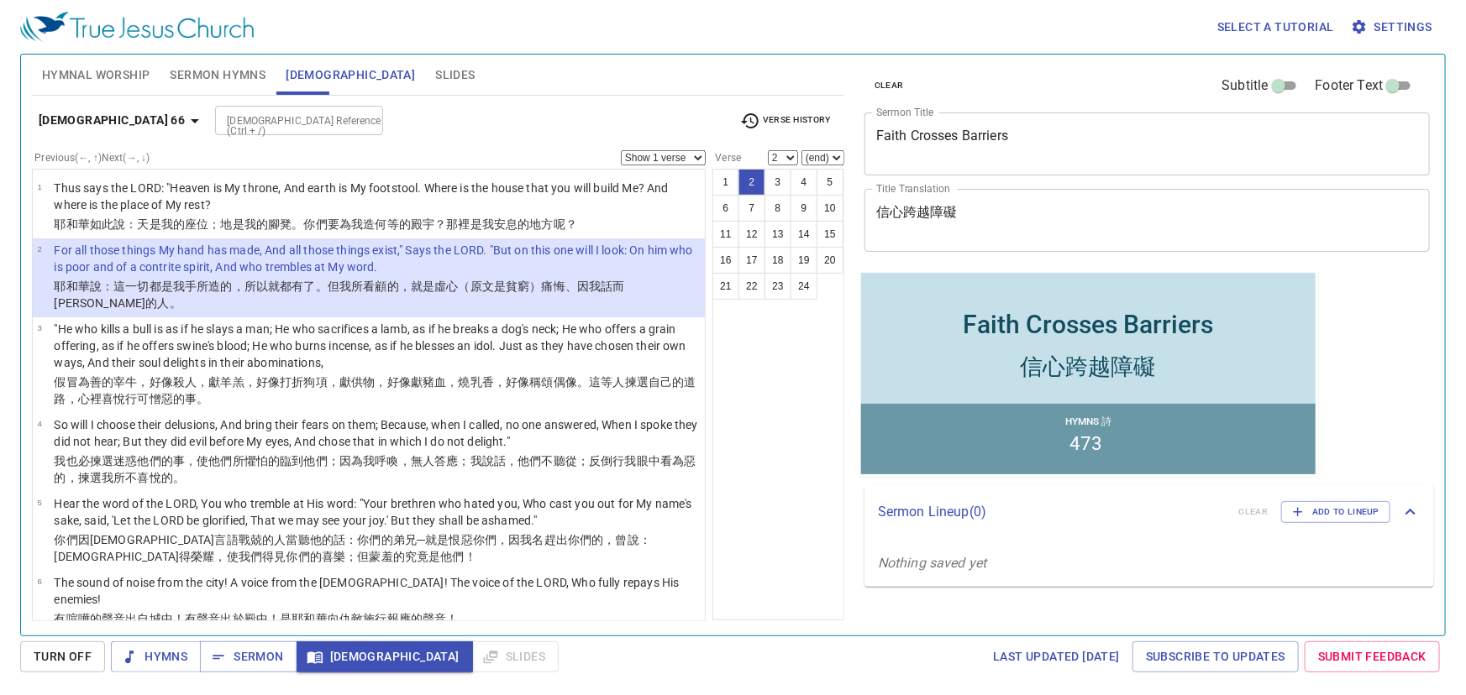
click at [802, 123] on span "Verse History" at bounding box center [785, 121] width 91 height 20
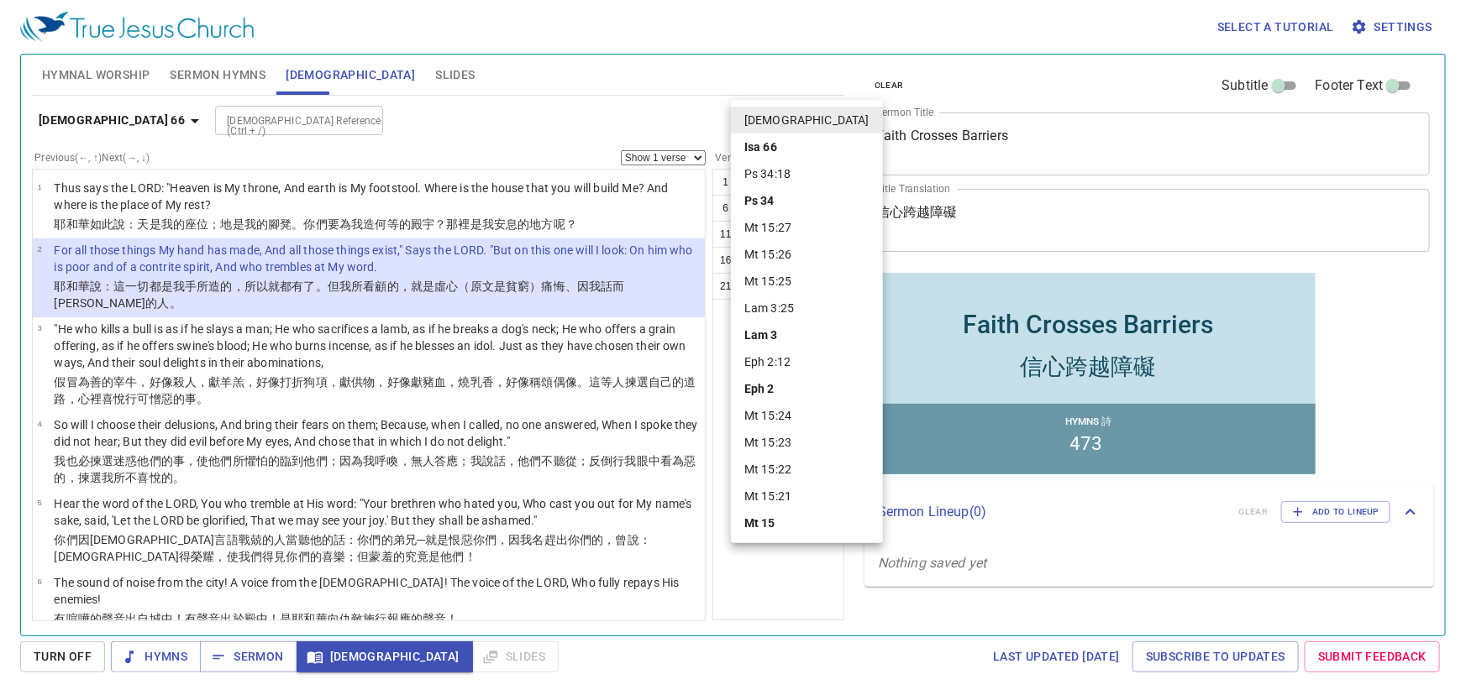
click at [151, 118] on div at bounding box center [733, 347] width 1466 height 695
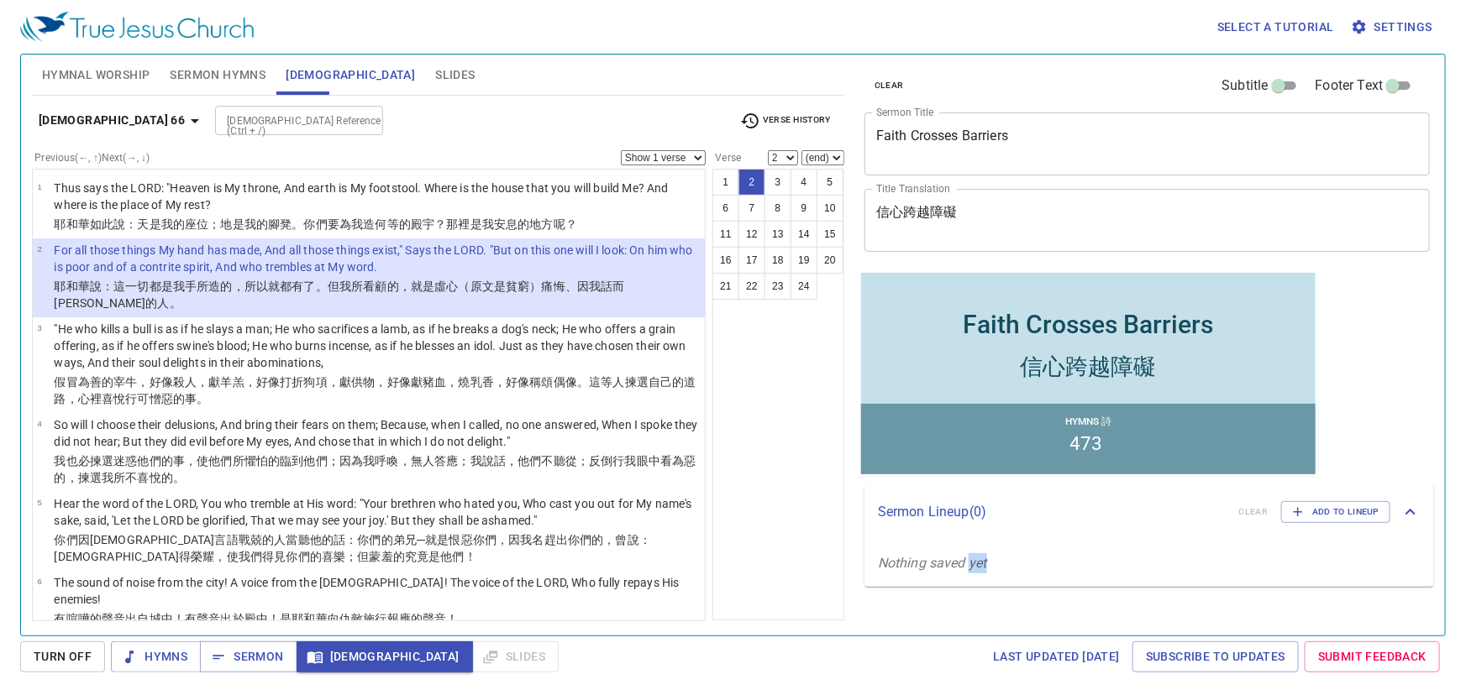
click at [151, 118] on body "Select a tutorial Settings Hymnal Worship Sermon Hymns Bible Slides Hymn search…" at bounding box center [733, 347] width 1466 height 695
click at [220, 118] on input "[DEMOGRAPHIC_DATA] Reference (Ctrl + /)" at bounding box center [285, 120] width 130 height 19
type input "mt 15"
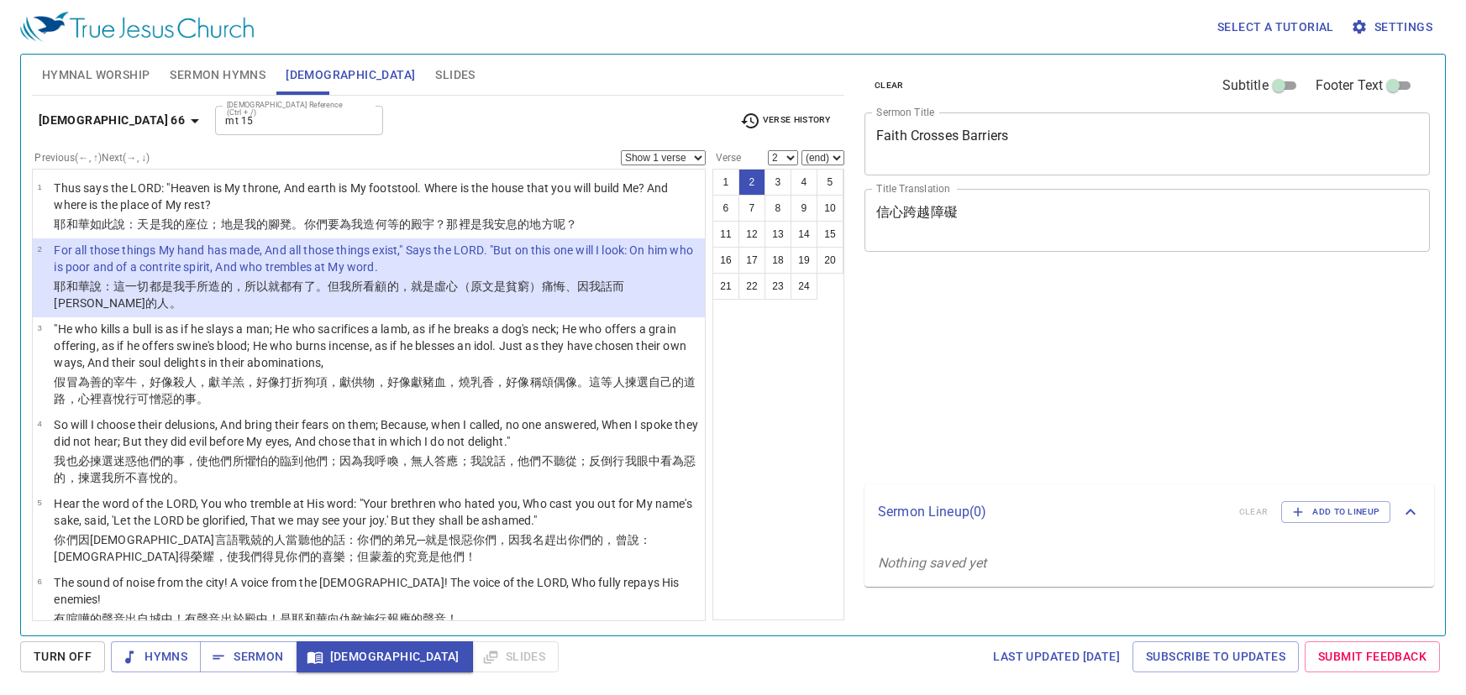
select select "2"
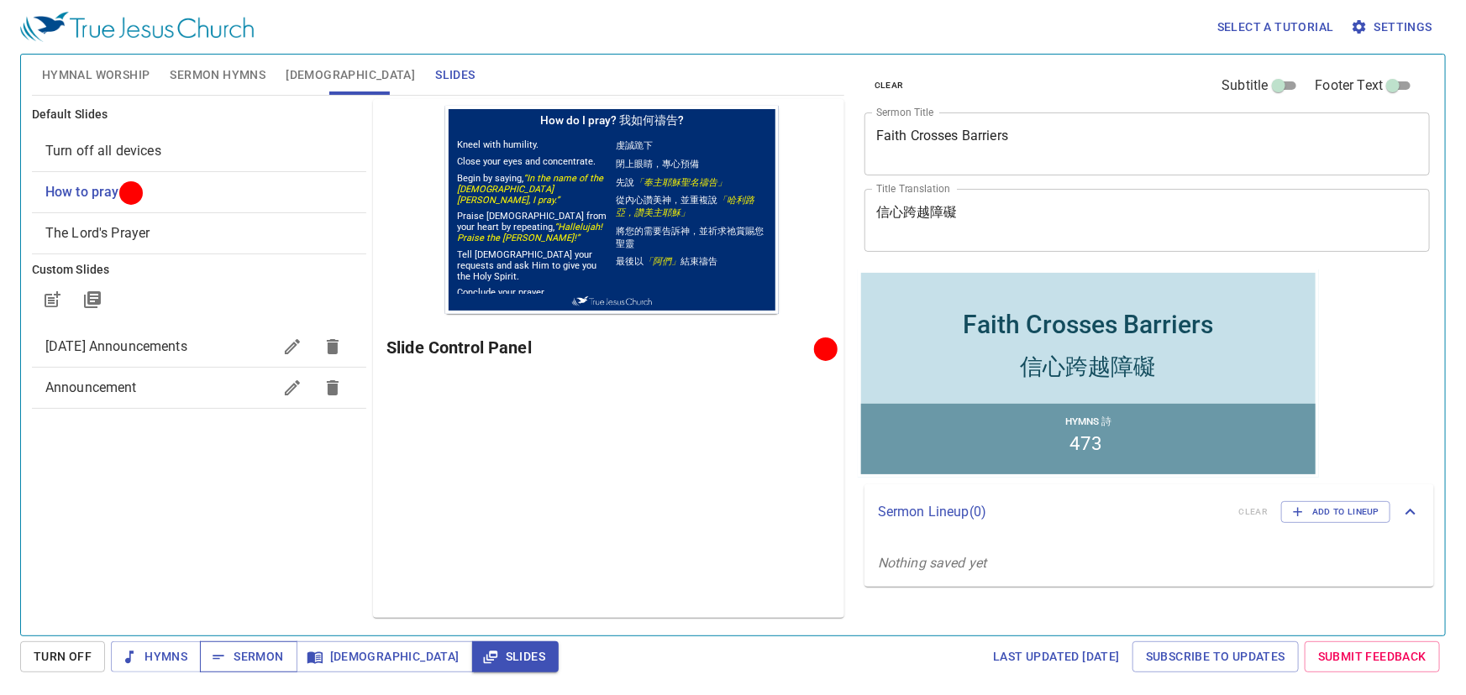
click at [236, 656] on span "Sermon" at bounding box center [248, 657] width 70 height 21
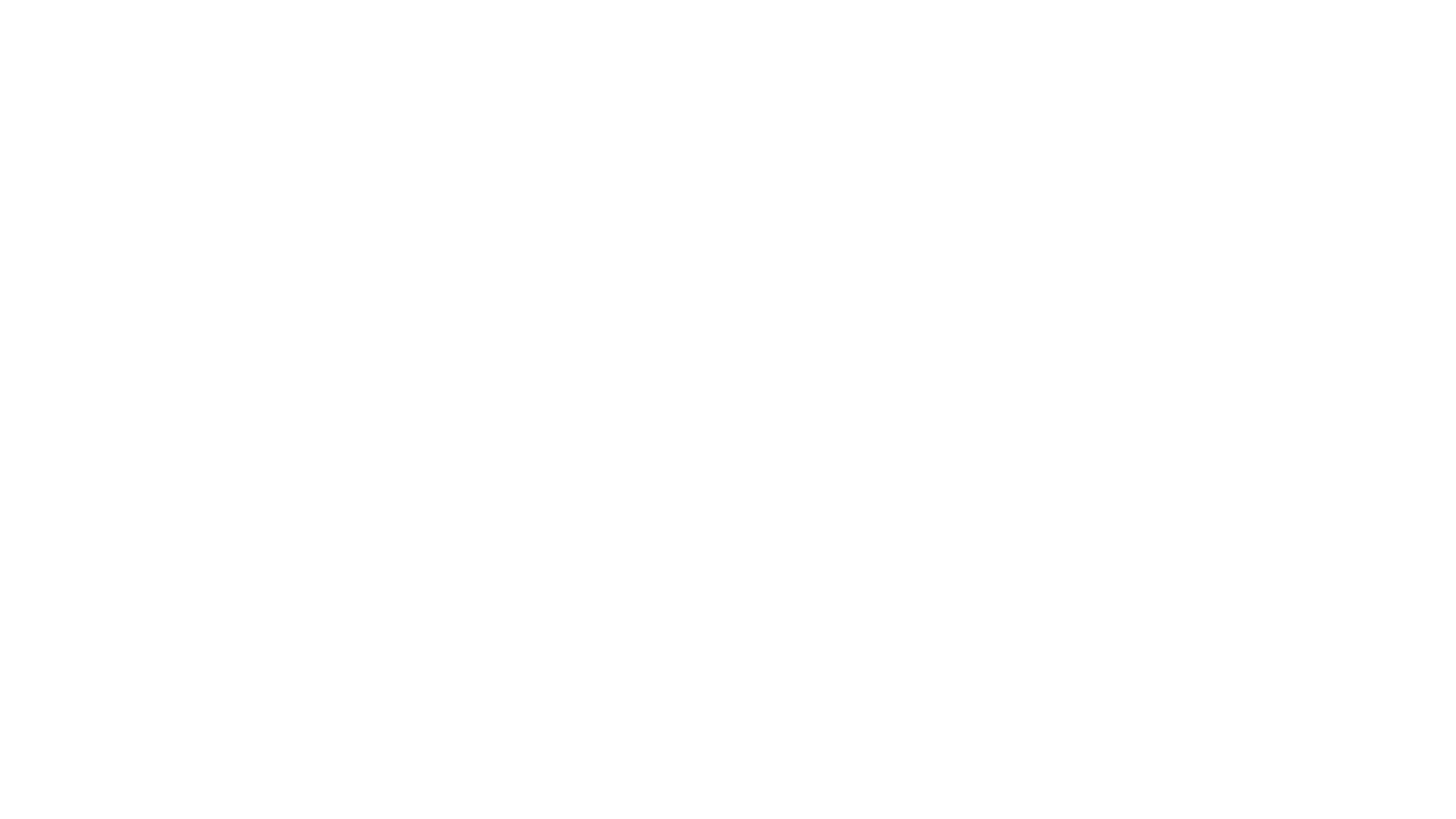
click at [775, 7] on html at bounding box center [728, 3] width 1456 height 7
